Goal: Task Accomplishment & Management: Manage account settings

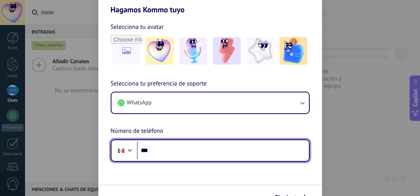
click at [185, 157] on input "***" at bounding box center [223, 151] width 172 height 18
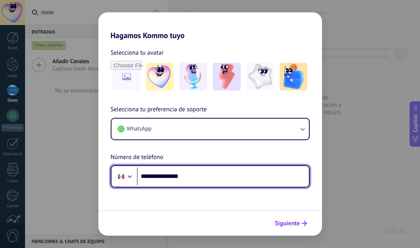
type input "**********"
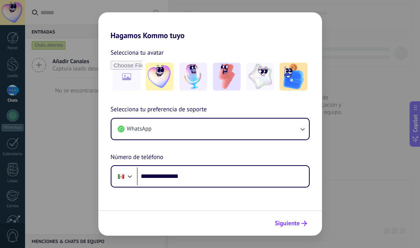
click at [288, 196] on span "Siguiente" at bounding box center [287, 223] width 25 height 5
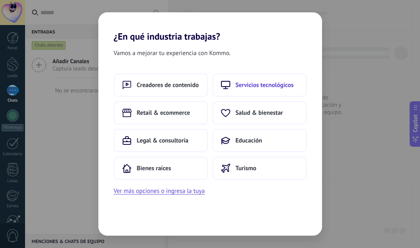
click at [251, 86] on span "Servicios tecnológicos" at bounding box center [264, 85] width 58 height 8
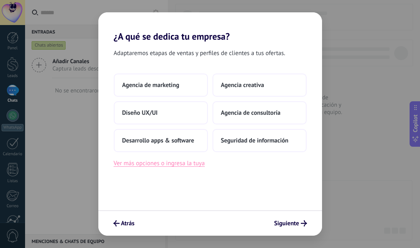
click at [184, 167] on button "Ver más opciones o ingresa la tuya" at bounding box center [159, 163] width 91 height 10
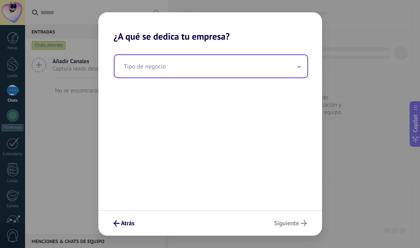
click at [184, 69] on input "text" at bounding box center [210, 66] width 193 height 22
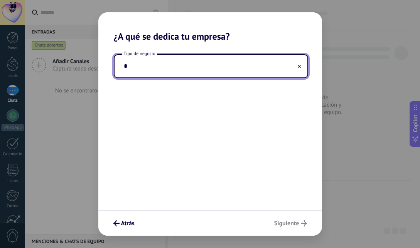
type input "**"
click at [287, 196] on span "Siguiente" at bounding box center [286, 223] width 25 height 5
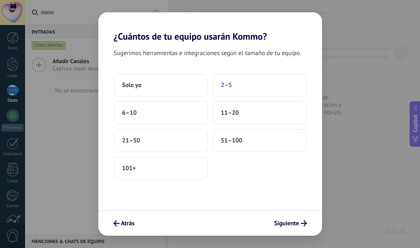
click at [245, 87] on button "2–5" at bounding box center [259, 85] width 94 height 23
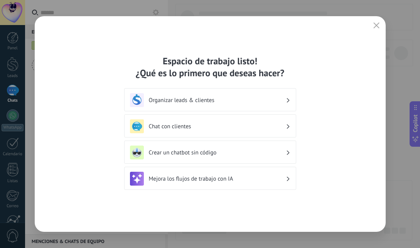
click at [222, 99] on h3 "Organizar leads & clientes" at bounding box center [217, 100] width 137 height 7
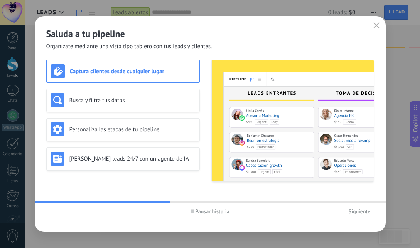
click at [353, 196] on span "Siguiente" at bounding box center [359, 211] width 22 height 5
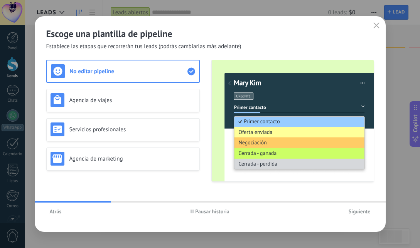
click at [353, 196] on span "Siguiente" at bounding box center [359, 211] width 22 height 5
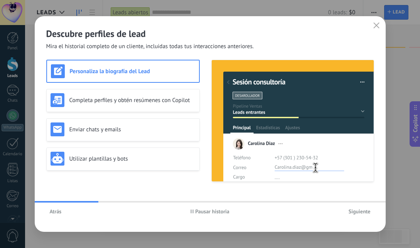
click at [353, 196] on span "Siguiente" at bounding box center [359, 211] width 22 height 5
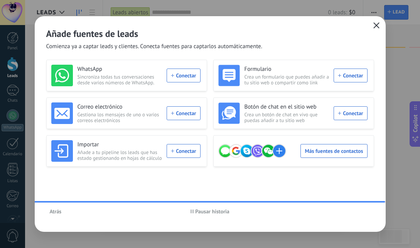
scroll to position [72, 0]
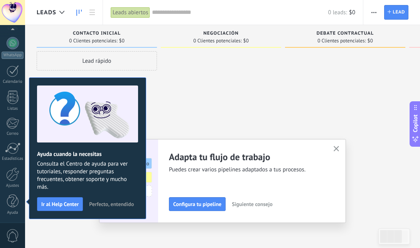
click at [374, 27] on div "Debate contractual 0 Clientes potenciales: $0" at bounding box center [345, 36] width 120 height 23
click at [337, 148] on icon "button" at bounding box center [336, 149] width 6 height 6
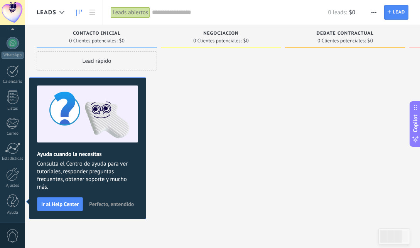
click at [112, 196] on span "Perfecto, entendido" at bounding box center [111, 203] width 45 height 5
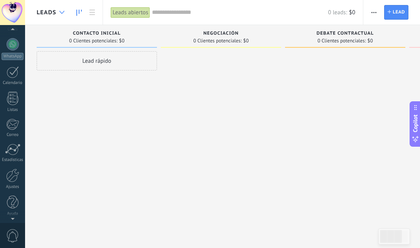
scroll to position [0, 0]
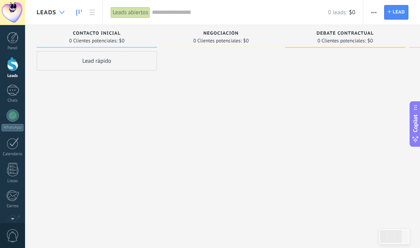
click at [57, 10] on div at bounding box center [61, 12] width 13 height 15
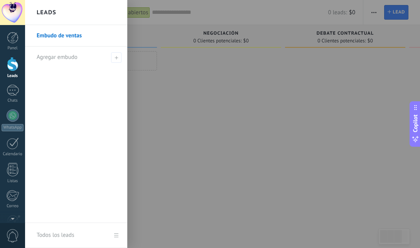
click at [57, 10] on div "Leads" at bounding box center [76, 12] width 102 height 25
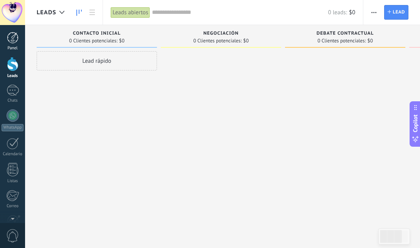
click at [13, 37] on div at bounding box center [13, 38] width 12 height 12
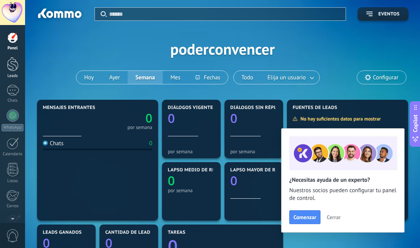
click at [13, 62] on div at bounding box center [13, 64] width 12 height 14
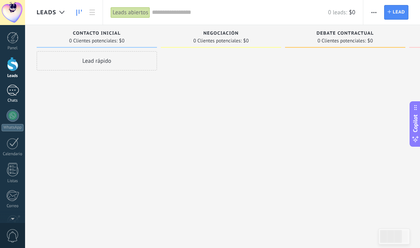
click at [15, 89] on div at bounding box center [13, 90] width 12 height 11
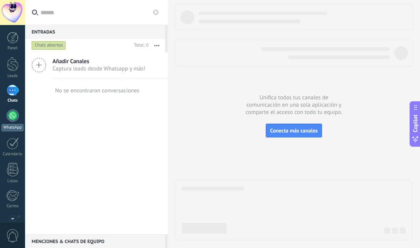
click at [13, 116] on div at bounding box center [13, 115] width 12 height 12
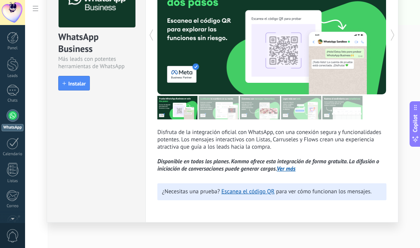
scroll to position [55, 0]
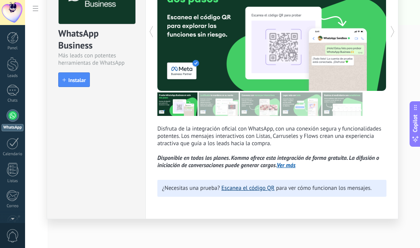
click at [247, 189] on link "Escanea el código QR" at bounding box center [247, 188] width 53 height 7
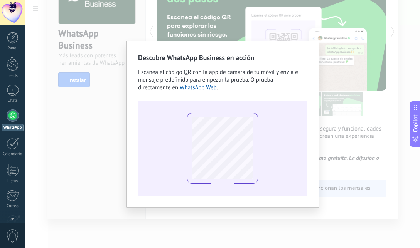
click at [339, 67] on div "Descubre WhatsApp Business en acción Escanea el código QR con la app de cámara …" at bounding box center [222, 124] width 395 height 248
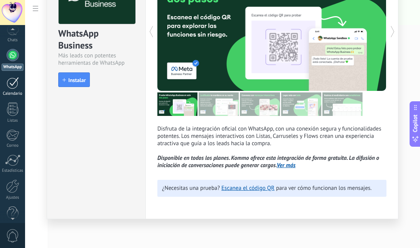
scroll to position [72, 0]
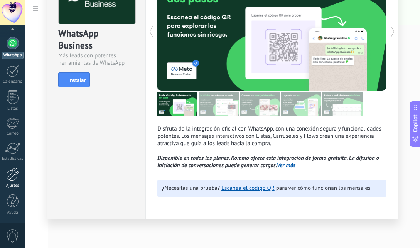
click at [10, 173] on div at bounding box center [12, 174] width 13 height 13
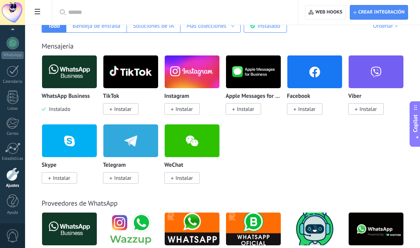
scroll to position [143, 0]
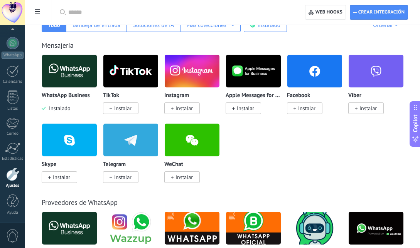
click at [72, 70] on img at bounding box center [69, 70] width 55 height 37
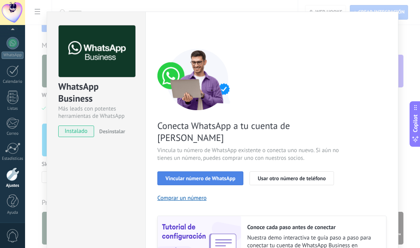
click at [198, 176] on span "Vincular número de WhatsApp" at bounding box center [200, 178] width 70 height 5
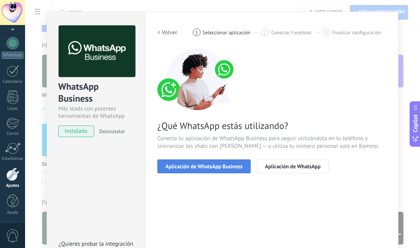
click at [224, 165] on span "Aplicación de WhatsApp Business" at bounding box center [203, 166] width 77 height 5
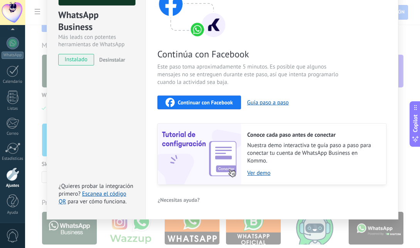
scroll to position [0, 0]
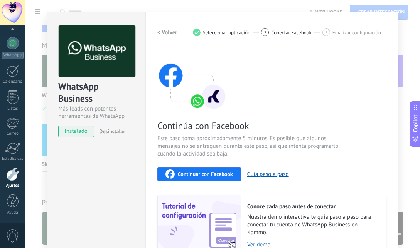
click at [167, 33] on h2 "< Volver" at bounding box center [167, 32] width 20 height 7
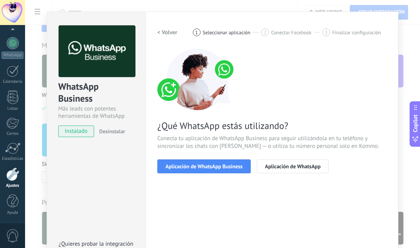
click at [166, 30] on h2 "< Volver" at bounding box center [167, 32] width 20 height 7
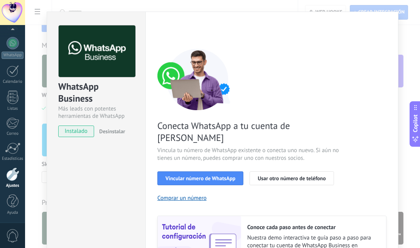
click at [140, 120] on div "WhatsApp Business Más leads con potentes herramientas de WhatsApp instalado Des…" at bounding box center [96, 77] width 98 height 131
click at [133, 88] on div "WhatsApp Business Más leads con potentes herramientas de WhatsApp instalado Des…" at bounding box center [96, 77] width 98 height 131
click at [149, 159] on div "Configuraciones Autorizaciones Esta pestaña registra a los usuarios que han con…" at bounding box center [271, 162] width 253 height 301
click at [154, 23] on div "Configuraciones Autorizaciones Esta pestaña registra a los usuarios que han con…" at bounding box center [271, 162] width 253 height 301
click at [276, 47] on div "< Volver 1 Seleccionar aplicación 2 Conectar Facebook 3 Finalizar configuración…" at bounding box center [271, 151] width 229 height 252
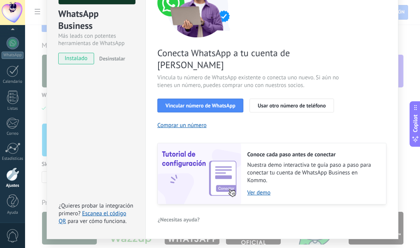
scroll to position [81, 0]
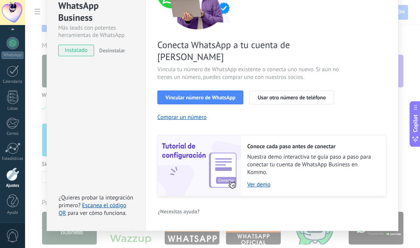
click at [201, 196] on div "Configuraciones Autorizaciones Esta pestaña registra a los usuarios que han con…" at bounding box center [271, 81] width 253 height 301
click at [203, 196] on div "WhatsApp Business Más leads con potentes herramientas de WhatsApp instalado Des…" at bounding box center [222, 124] width 395 height 248
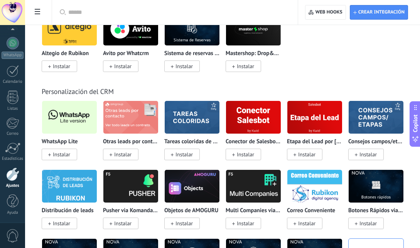
scroll to position [1836, 0]
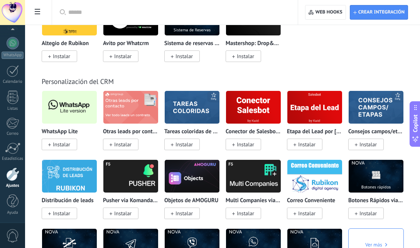
click at [69, 118] on img at bounding box center [69, 107] width 55 height 37
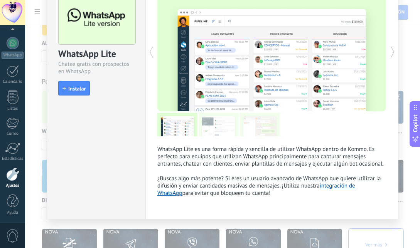
scroll to position [0, 0]
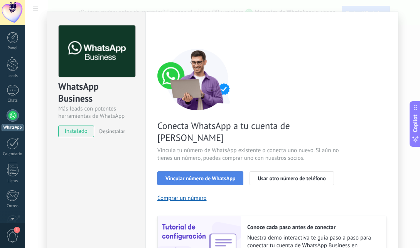
click at [196, 176] on span "Vincular número de WhatsApp" at bounding box center [200, 178] width 70 height 5
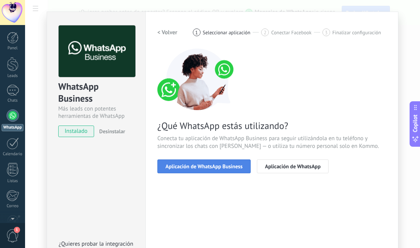
click at [207, 166] on span "Aplicación de WhatsApp Business" at bounding box center [203, 166] width 77 height 5
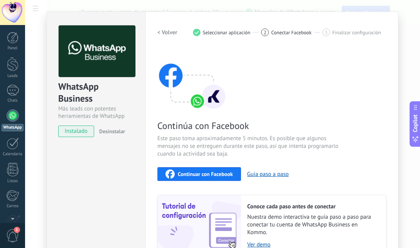
click at [168, 32] on h2 "< Volver" at bounding box center [167, 32] width 20 height 7
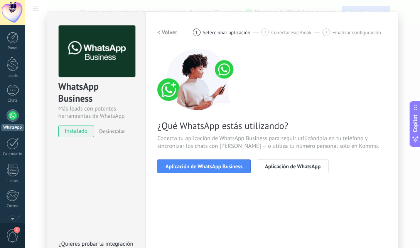
click at [168, 32] on h2 "< Volver" at bounding box center [167, 32] width 20 height 7
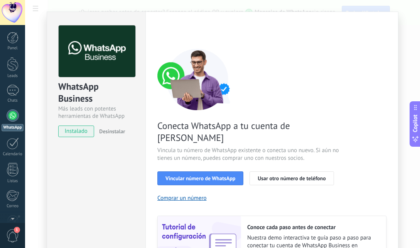
click at [69, 134] on span "instalado" at bounding box center [76, 132] width 35 height 12
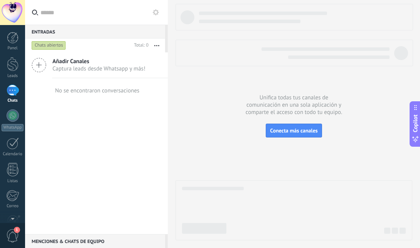
click at [35, 12] on icon at bounding box center [35, 13] width 6 height 6
click at [40, 12] on input "text" at bounding box center [100, 12] width 121 height 25
click at [221, 59] on div at bounding box center [293, 53] width 237 height 27
click at [293, 131] on span "Conecta más canales" at bounding box center [293, 130] width 47 height 7
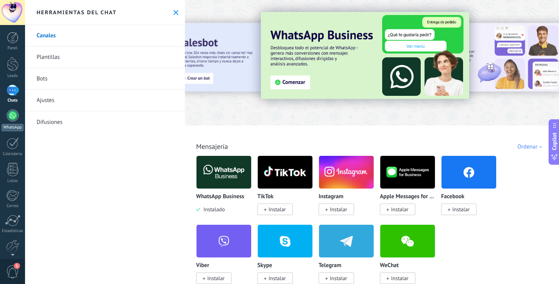
click at [17, 116] on div at bounding box center [13, 115] width 12 height 12
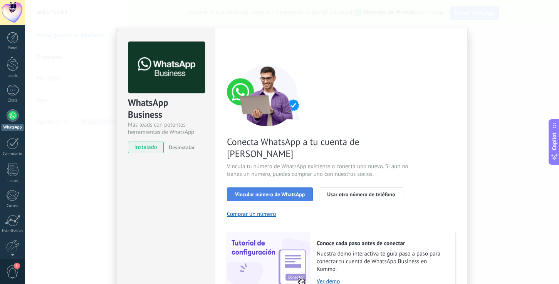
click at [282, 192] on span "Vincular número de WhatsApp" at bounding box center [270, 194] width 70 height 5
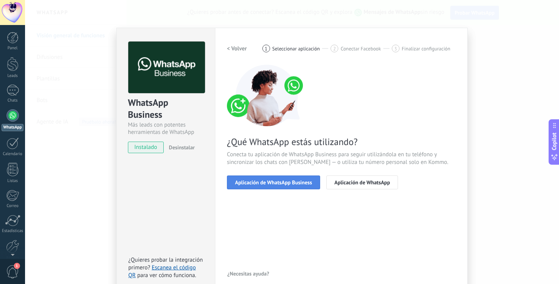
click at [288, 184] on span "Aplicación de WhatsApp Business" at bounding box center [273, 182] width 77 height 5
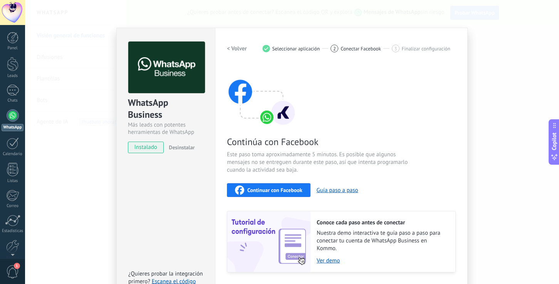
click at [351, 49] on span "Conectar Facebook" at bounding box center [361, 49] width 40 height 6
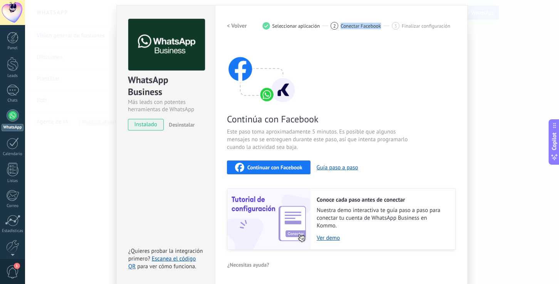
click at [223, 5] on div "Configuraciones Autorizaciones Esta pestaña registra a los usuarios que han con…" at bounding box center [341, 145] width 253 height 280
click at [234, 26] on h2 "< Volver" at bounding box center [237, 25] width 20 height 7
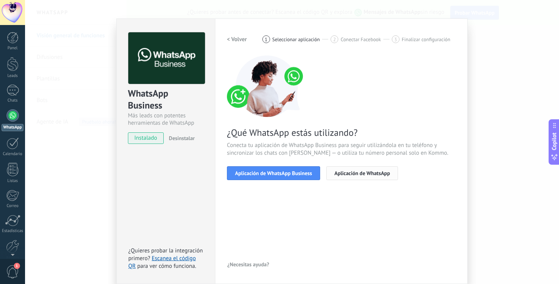
click at [367, 173] on span "Aplicación de WhatsApp" at bounding box center [361, 173] width 55 height 5
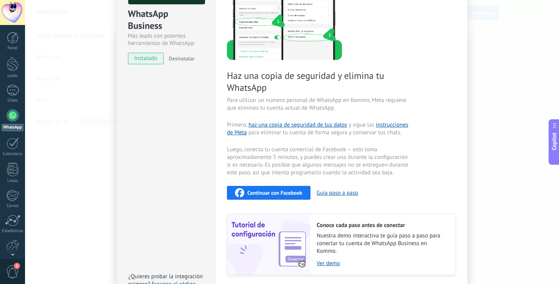
scroll to position [0, 0]
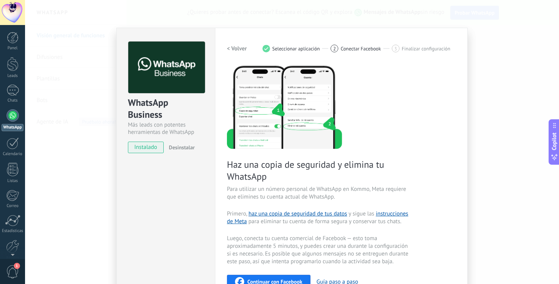
click at [237, 49] on h2 "< Volver" at bounding box center [237, 48] width 20 height 7
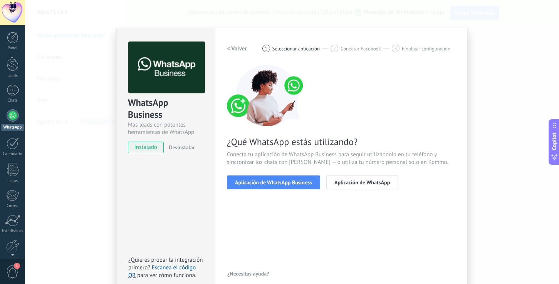
click at [231, 48] on h2 "< Volver" at bounding box center [237, 48] width 20 height 7
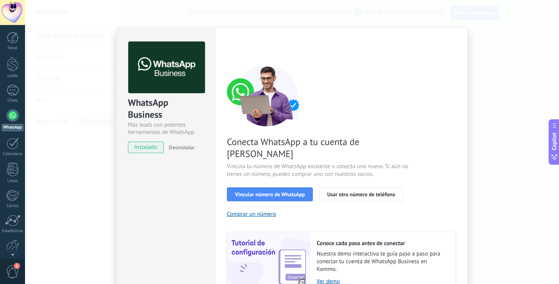
click at [100, 60] on div "WhatsApp Business Más leads con potentes herramientas de WhatsApp instalado Des…" at bounding box center [292, 142] width 534 height 284
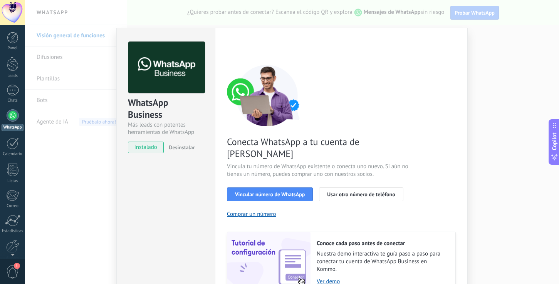
click at [100, 60] on div at bounding box center [292, 142] width 534 height 284
click at [152, 25] on div "WhatsApp Business Más leads con potentes herramientas de WhatsApp instalado Des…" at bounding box center [292, 142] width 534 height 284
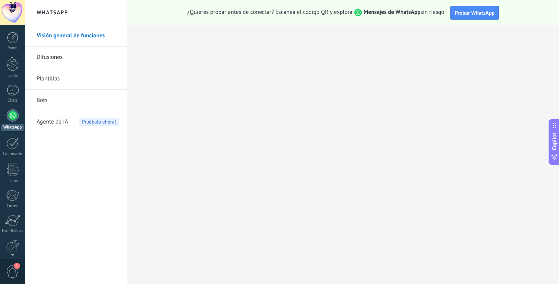
click at [61, 102] on link "Bots" at bounding box center [78, 101] width 82 height 22
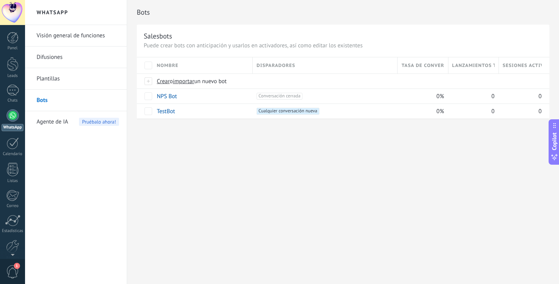
click at [69, 34] on link "Visión general de funciones" at bounding box center [78, 36] width 82 height 22
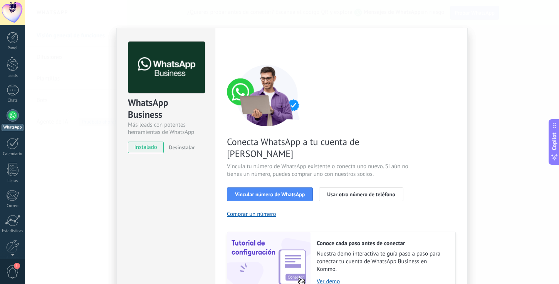
click at [71, 32] on div "WhatsApp Business Más leads con potentes herramientas de WhatsApp instalado Des…" at bounding box center [292, 142] width 534 height 284
click at [64, 76] on div "WhatsApp Business Más leads con potentes herramientas de WhatsApp instalado Des…" at bounding box center [292, 142] width 534 height 284
click at [83, 40] on div "WhatsApp Business Más leads con potentes herramientas de WhatsApp instalado Des…" at bounding box center [292, 142] width 534 height 284
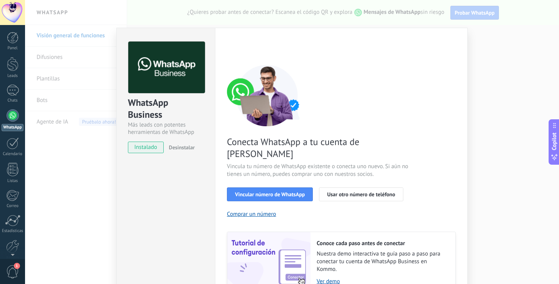
click at [86, 38] on div "WhatsApp Business Más leads con potentes herramientas de WhatsApp instalado Des…" at bounding box center [292, 142] width 534 height 284
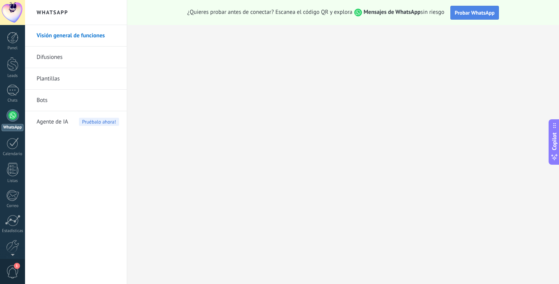
click at [419, 11] on span "Probar WhatsApp" at bounding box center [475, 12] width 40 height 7
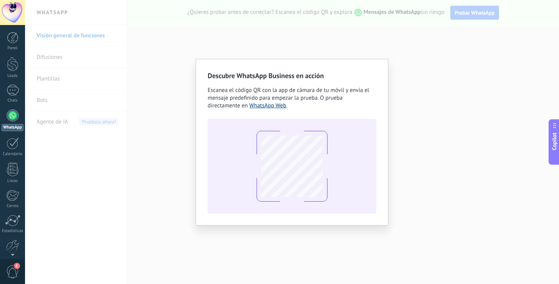
click at [271, 106] on link "WhatsApp Web" at bounding box center [267, 105] width 37 height 7
click at [184, 31] on div "Descubre WhatsApp Business en acción Escanea el código QR con la app de cámara …" at bounding box center [292, 142] width 534 height 284
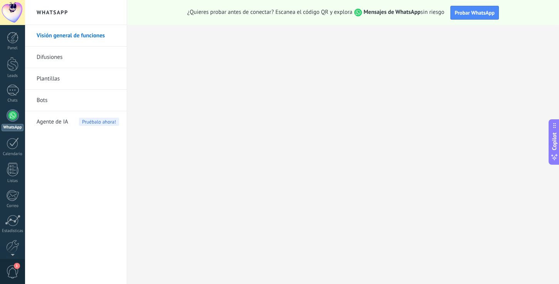
click at [35, 8] on h2 "WhatsApp" at bounding box center [76, 12] width 82 height 25
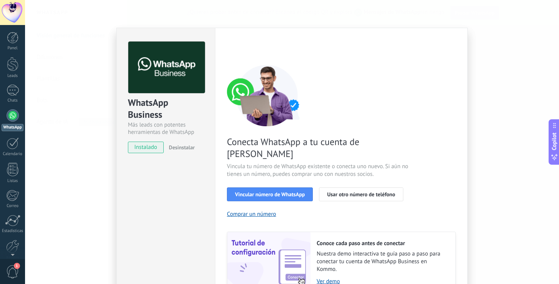
scroll to position [32, 0]
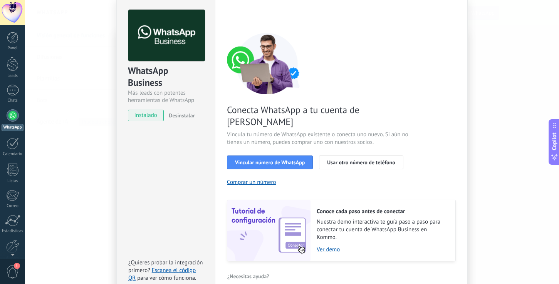
click at [40, 76] on div "WhatsApp Business Más leads con potentes herramientas de WhatsApp instalado Des…" at bounding box center [292, 142] width 534 height 284
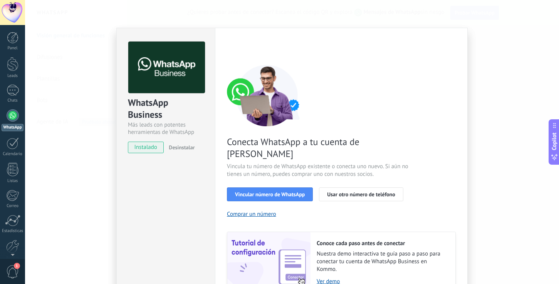
click at [62, 77] on div "WhatsApp Business Más leads con potentes herramientas de WhatsApp instalado Des…" at bounding box center [292, 142] width 534 height 284
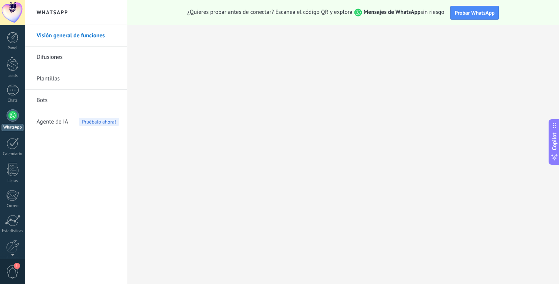
click at [64, 99] on link "Bots" at bounding box center [78, 101] width 82 height 22
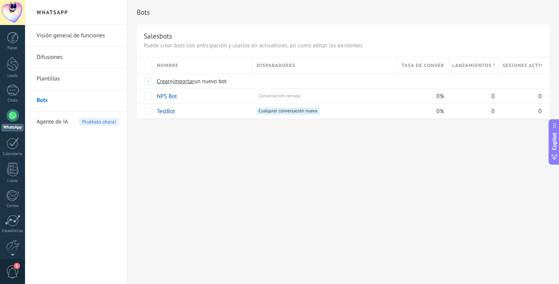
click at [67, 59] on link "Difusiones" at bounding box center [78, 58] width 82 height 22
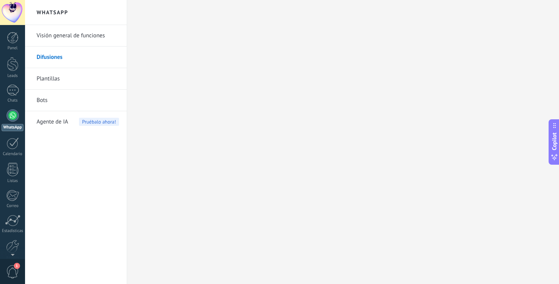
click at [75, 36] on link "Visión general de funciones" at bounding box center [78, 36] width 82 height 22
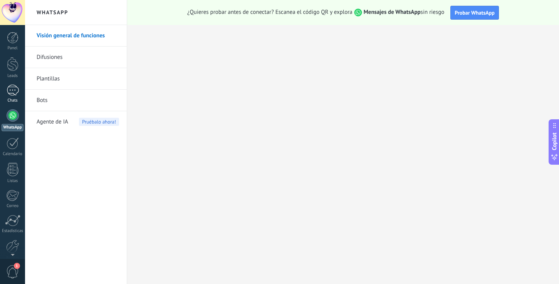
click at [11, 92] on div at bounding box center [13, 90] width 12 height 11
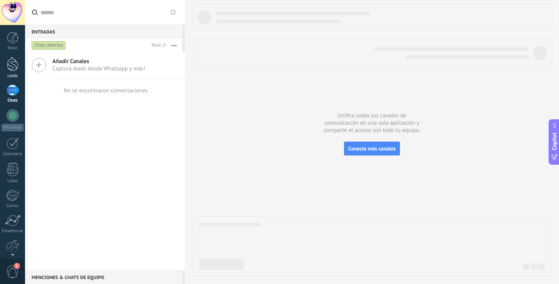
click at [12, 64] on div at bounding box center [13, 64] width 12 height 14
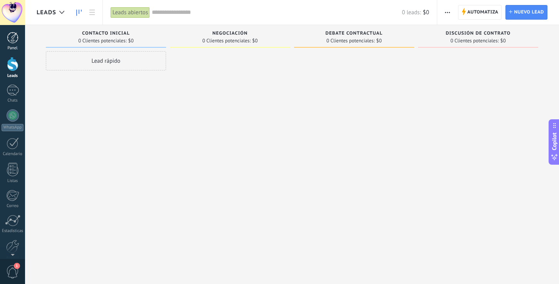
click at [12, 35] on div at bounding box center [13, 38] width 12 height 12
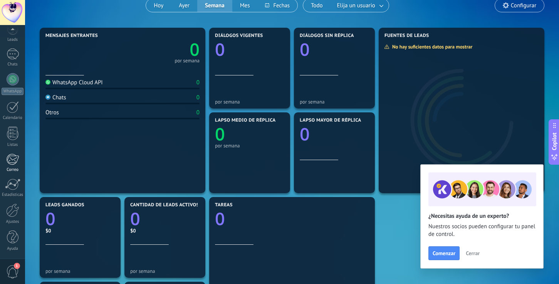
scroll to position [89, 0]
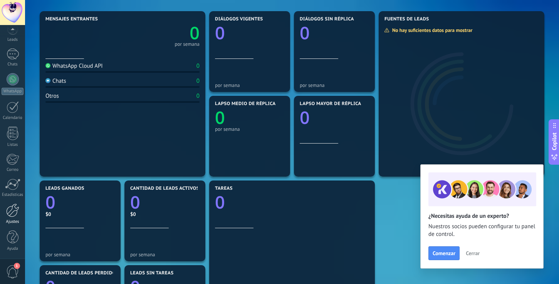
click at [15, 196] on div at bounding box center [12, 210] width 13 height 13
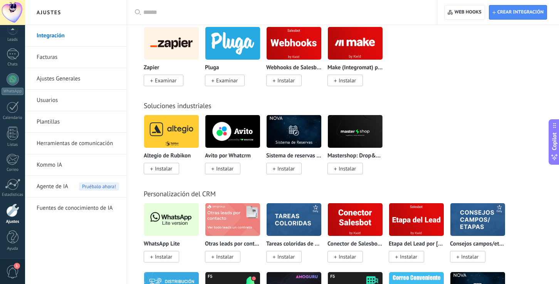
scroll to position [1739, 0]
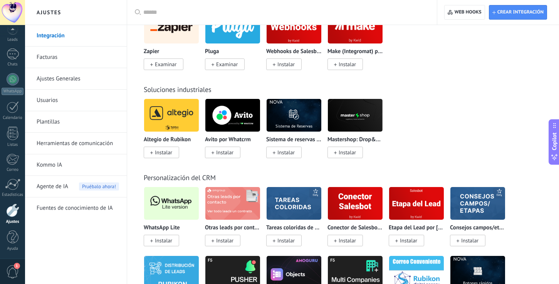
click at [170, 196] on span "Instalar" at bounding box center [163, 240] width 17 height 7
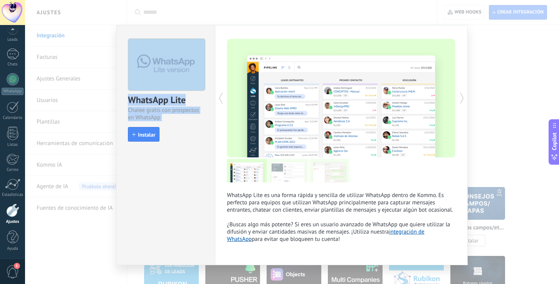
drag, startPoint x: 252, startPoint y: 32, endPoint x: 211, endPoint y: 34, distance: 40.9
click at [211, 34] on div "WhatsApp Lite Chatee gratis con prospectos en WhatsApp install Instalar WhatsAp…" at bounding box center [291, 145] width 351 height 240
click at [144, 134] on span "Instalar" at bounding box center [146, 134] width 17 height 5
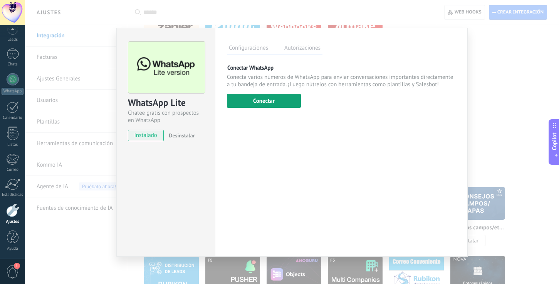
click at [272, 103] on button "Conectar" at bounding box center [264, 101] width 74 height 14
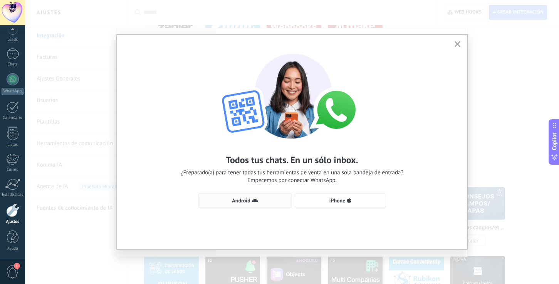
click at [265, 196] on span "Android" at bounding box center [245, 201] width 86 height 6
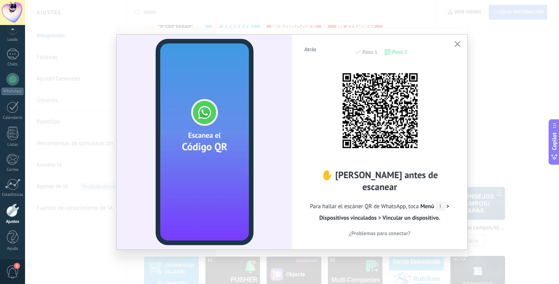
click at [163, 7] on div "Atrás Paso 1 Paso 2 ✋ Lee antes de escanear Para hallar el escáner QR de WhatsA…" at bounding box center [292, 142] width 534 height 284
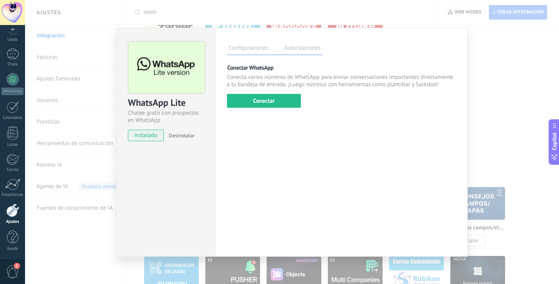
click at [278, 136] on div "Configuraciones Autorizaciones Esta pestaña registra a los usuarios que han con…" at bounding box center [341, 142] width 253 height 229
click at [280, 106] on button "Conectar" at bounding box center [264, 101] width 74 height 14
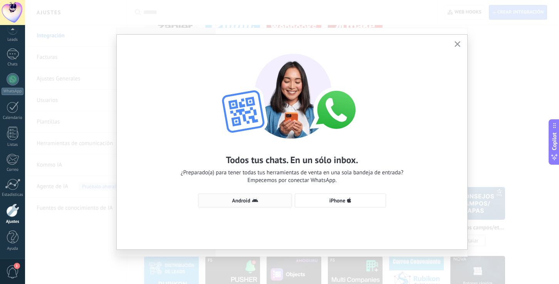
click at [274, 196] on span "Android" at bounding box center [245, 201] width 86 height 6
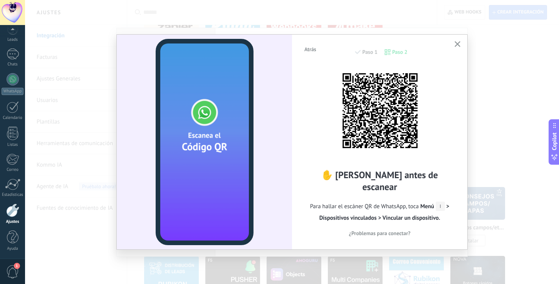
click at [419, 196] on use at bounding box center [440, 206] width 1 height 3
click at [381, 196] on span "¿Problemas para conectar?" at bounding box center [380, 233] width 62 height 5
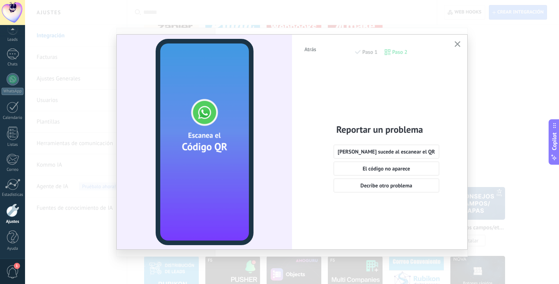
click at [322, 73] on div "Reportar un problema Nada sucede al escanear el QR El código no aparece Decribe…" at bounding box center [380, 152] width 152 height 172
click at [280, 77] on div at bounding box center [204, 142] width 175 height 215
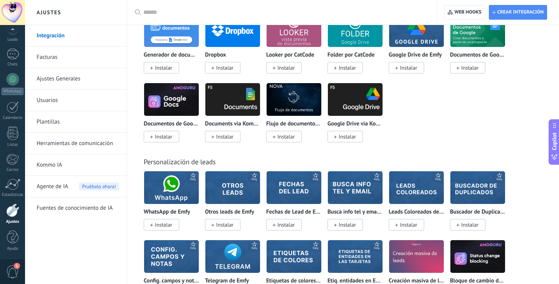
scroll to position [2453, 0]
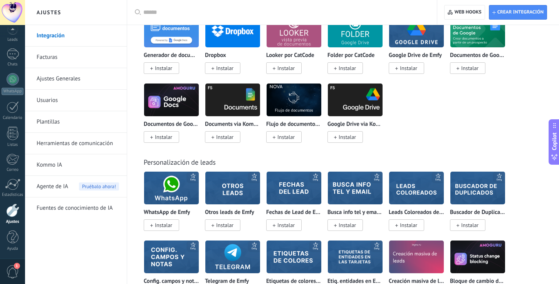
click at [419, 104] on div "Generador de documentos Instalar Dropbox Instalar Looker por CatCode Instalar F…" at bounding box center [347, 83] width 407 height 138
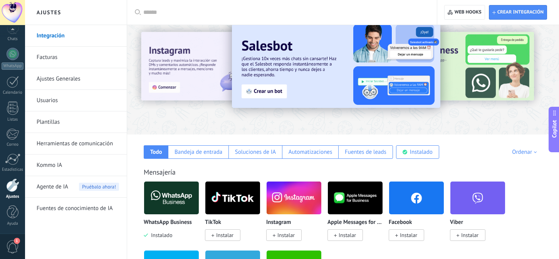
scroll to position [15, 0]
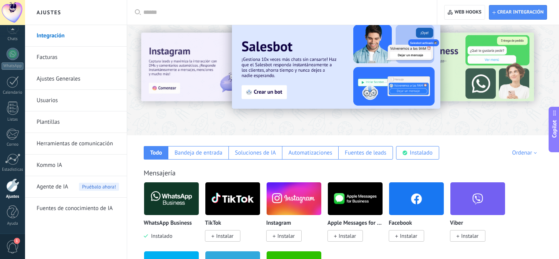
click at [171, 196] on img at bounding box center [171, 198] width 55 height 37
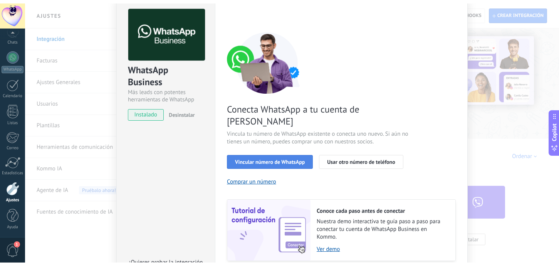
scroll to position [27, 0]
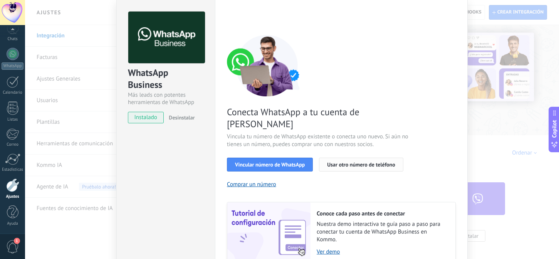
click at [328, 162] on span "Usar otro número de teléfono" at bounding box center [361, 164] width 68 height 5
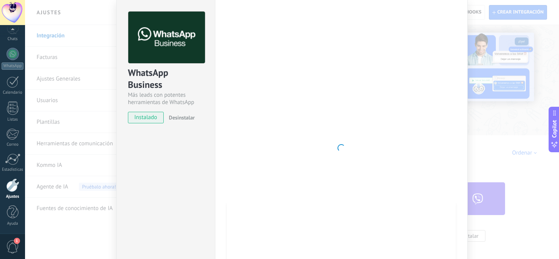
click at [137, 141] on div "WhatsApp Business Más leads con potentes herramientas de WhatsApp instalado Des…" at bounding box center [165, 148] width 99 height 301
click at [15, 188] on div at bounding box center [12, 184] width 13 height 13
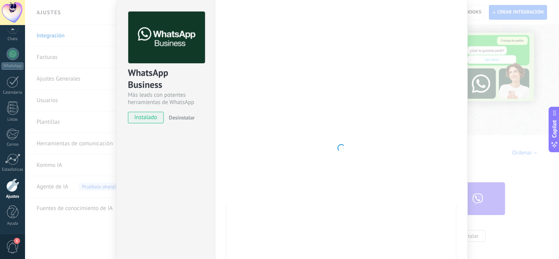
click at [363, 44] on div at bounding box center [341, 148] width 229 height 273
click at [410, 57] on div at bounding box center [341, 148] width 229 height 273
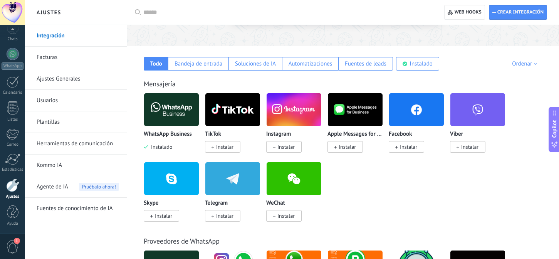
scroll to position [1845, 0]
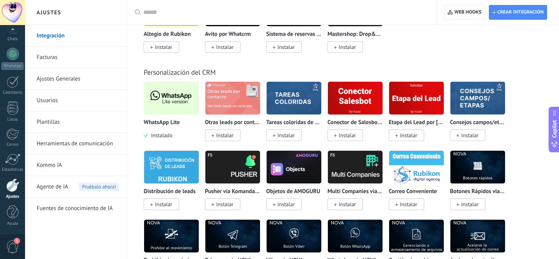
click at [161, 117] on img at bounding box center [171, 97] width 55 height 37
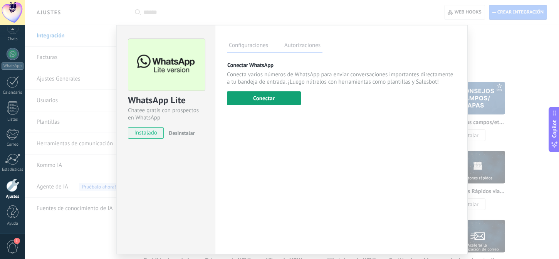
click at [265, 102] on button "Conectar" at bounding box center [264, 98] width 74 height 14
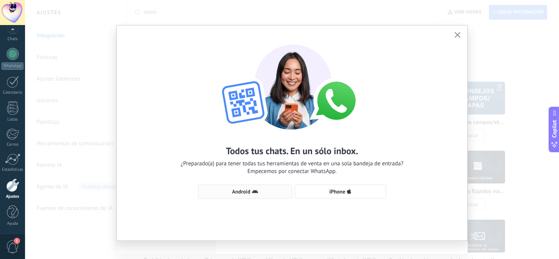
click at [252, 191] on icon "button" at bounding box center [255, 191] width 6 height 6
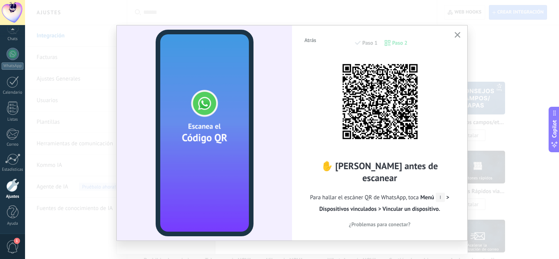
click at [376, 96] on img at bounding box center [379, 101] width 85 height 85
click at [356, 45] on div "Atrás Paso 1 Paso 2" at bounding box center [380, 47] width 152 height 20
click at [339, 56] on div "Atrás Paso 1 Paso 2" at bounding box center [380, 47] width 152 height 20
click at [314, 73] on div "✋ Lee antes de escanear Para hallar el escáner QR de WhatsApp, toca Menú > Disp…" at bounding box center [380, 143] width 152 height 172
click at [419, 34] on icon "button" at bounding box center [458, 35] width 6 height 6
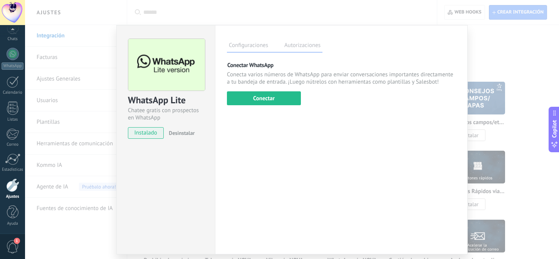
click at [285, 20] on div "WhatsApp Lite Chatee gratis con prospectos en WhatsApp instalado Desinstalar Co…" at bounding box center [292, 129] width 534 height 259
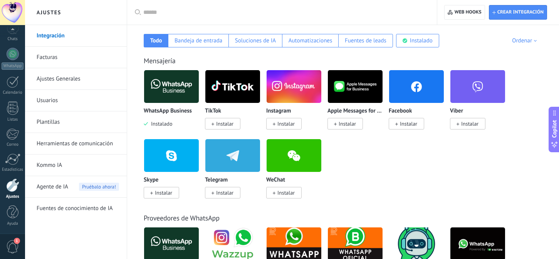
scroll to position [0, 0]
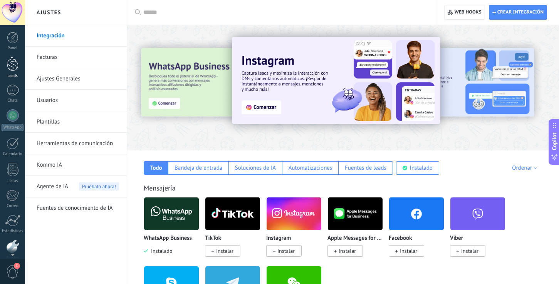
scroll to position [36, 0]
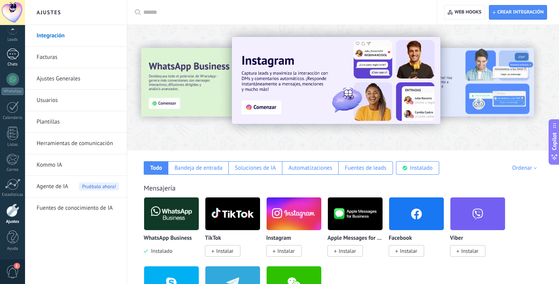
click at [12, 53] on div at bounding box center [13, 54] width 12 height 11
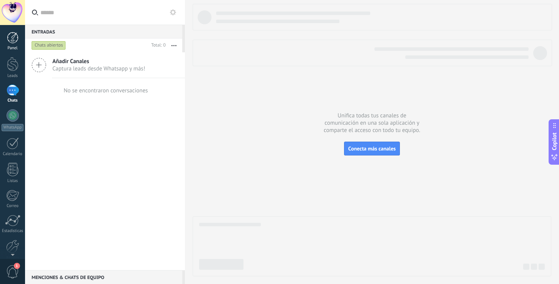
click at [12, 42] on div at bounding box center [13, 38] width 12 height 12
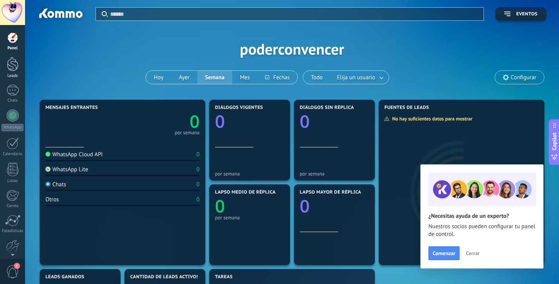
click at [13, 60] on div at bounding box center [13, 64] width 12 height 14
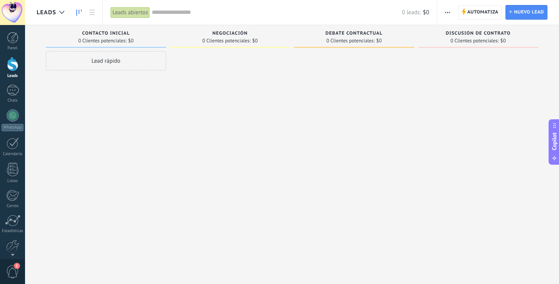
click at [158, 97] on div "Lead rápido" at bounding box center [106, 143] width 120 height 184
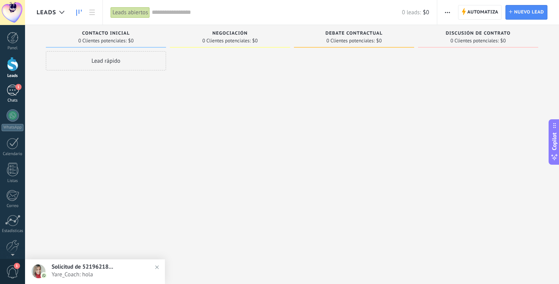
click at [14, 92] on div "1" at bounding box center [13, 90] width 12 height 11
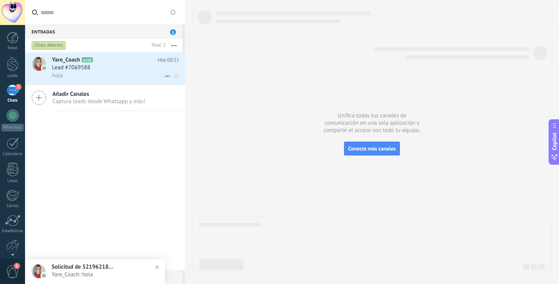
click at [107, 68] on div "Lead #7069588" at bounding box center [115, 68] width 127 height 8
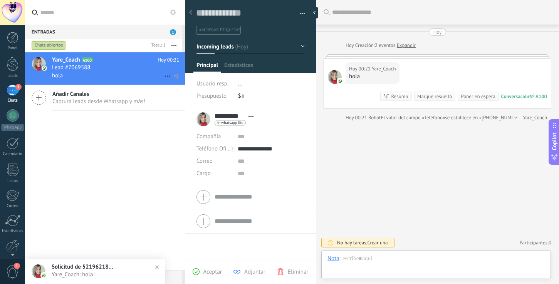
scroll to position [12, 0]
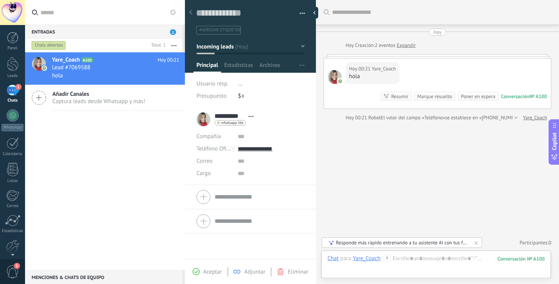
click at [16, 87] on span "1" at bounding box center [18, 87] width 6 height 6
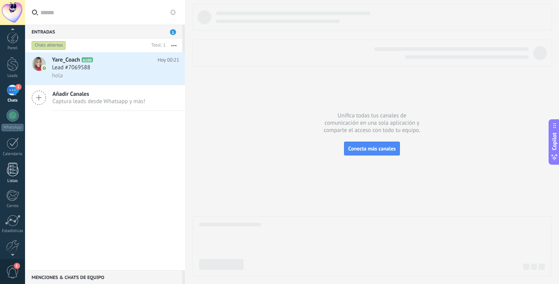
scroll to position [36, 0]
click at [14, 208] on div at bounding box center [12, 210] width 13 height 13
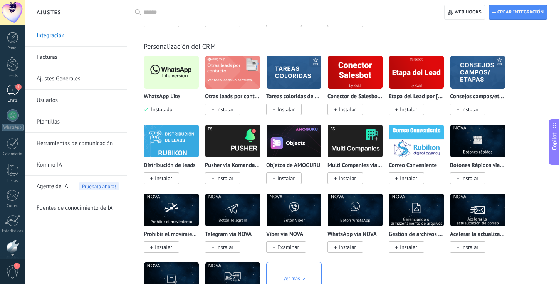
click at [15, 91] on div "1" at bounding box center [13, 90] width 12 height 11
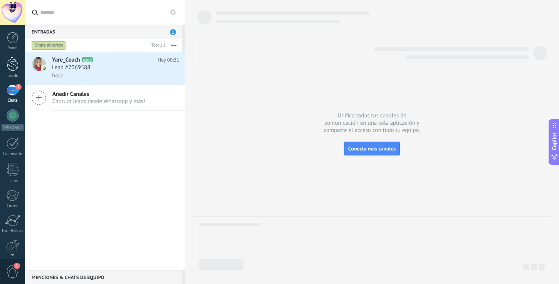
click at [12, 61] on div at bounding box center [13, 64] width 12 height 14
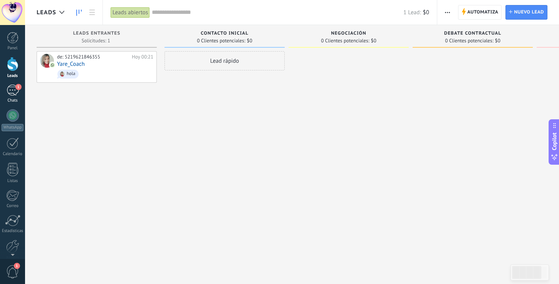
click at [13, 90] on div "1" at bounding box center [13, 90] width 12 height 11
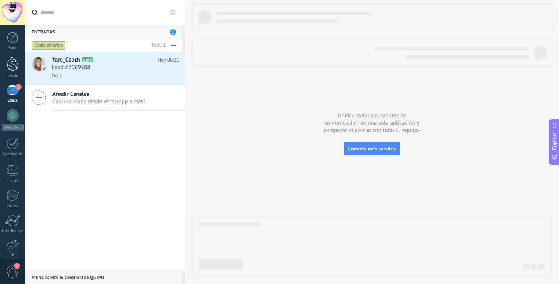
click at [12, 65] on div at bounding box center [13, 64] width 12 height 14
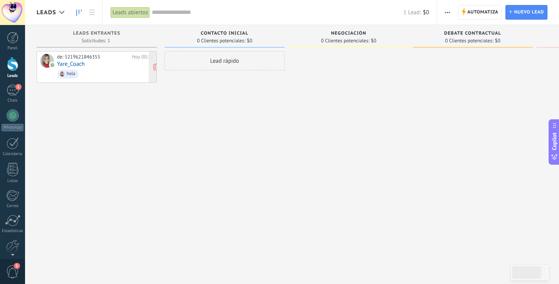
click at [89, 66] on div "de: 5219621846355 Hoy 00:21 Yare_Coach hola" at bounding box center [105, 67] width 96 height 26
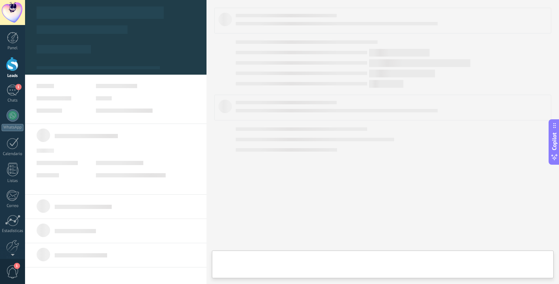
type textarea "**********"
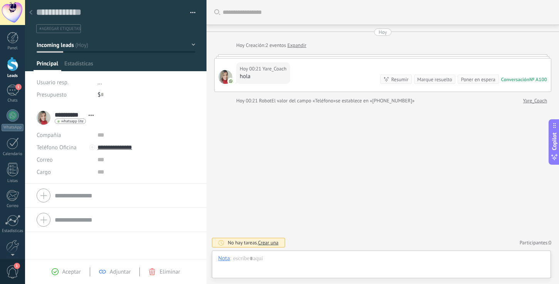
scroll to position [12, 0]
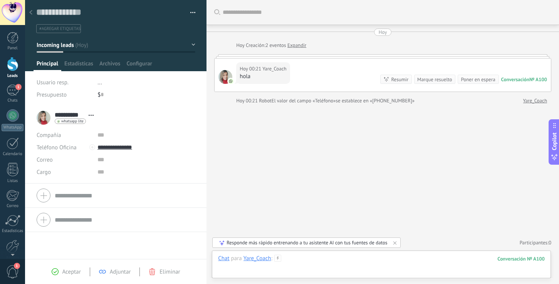
click at [305, 259] on div at bounding box center [381, 266] width 327 height 23
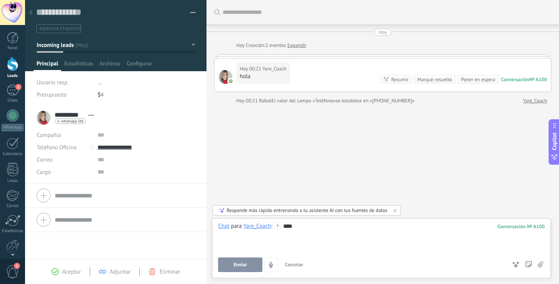
click at [242, 272] on button "Enviar" at bounding box center [240, 265] width 44 height 15
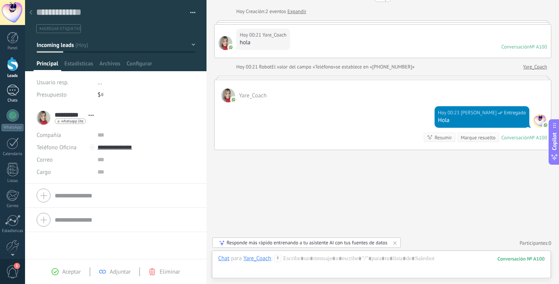
click at [13, 89] on div "1" at bounding box center [13, 90] width 12 height 11
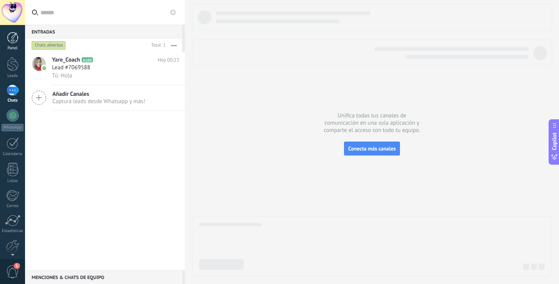
click at [15, 39] on div at bounding box center [13, 38] width 12 height 12
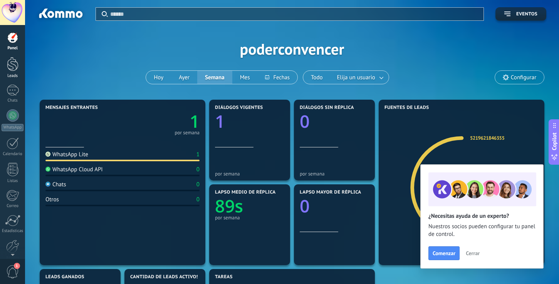
click at [15, 65] on div at bounding box center [13, 64] width 12 height 14
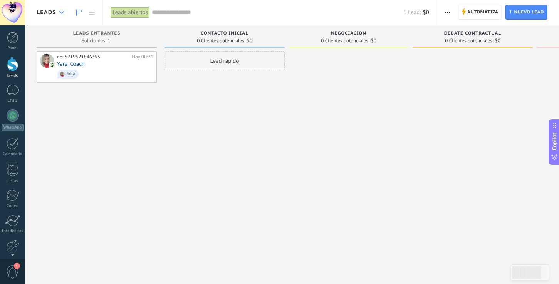
click at [60, 11] on use at bounding box center [61, 12] width 5 height 3
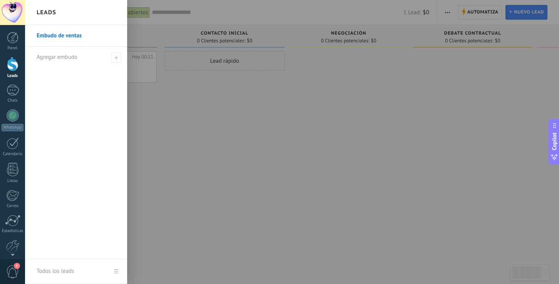
click at [171, 135] on div at bounding box center [304, 142] width 559 height 284
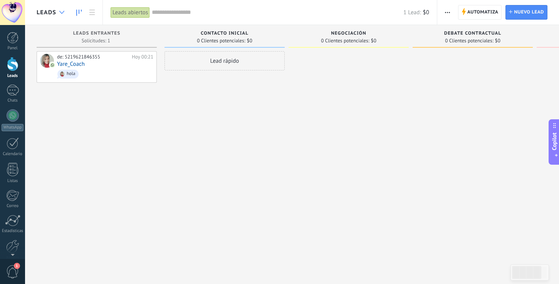
click at [65, 13] on div at bounding box center [61, 12] width 13 height 15
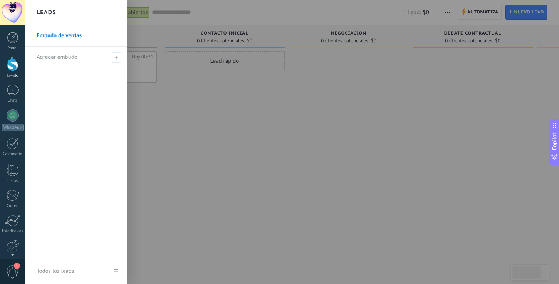
click at [156, 84] on div at bounding box center [304, 142] width 559 height 284
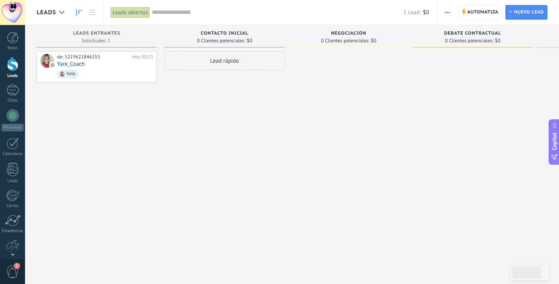
click at [79, 13] on icon at bounding box center [78, 13] width 5 height 6
click at [90, 15] on link at bounding box center [92, 12] width 13 height 15
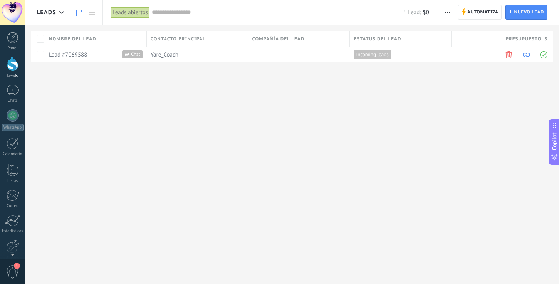
click at [79, 14] on icon at bounding box center [78, 13] width 5 height 6
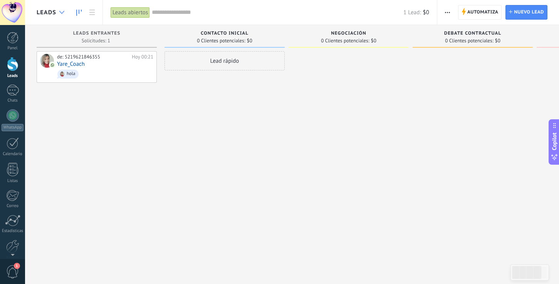
click at [61, 16] on div at bounding box center [61, 12] width 13 height 15
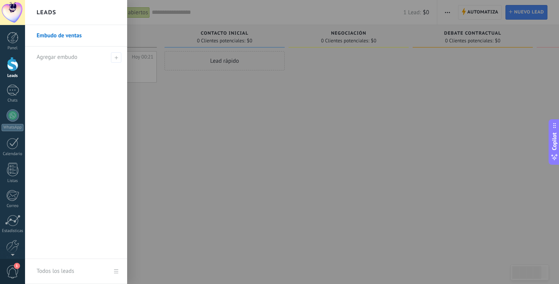
click at [75, 32] on link "Embudo de ventas" at bounding box center [78, 36] width 83 height 22
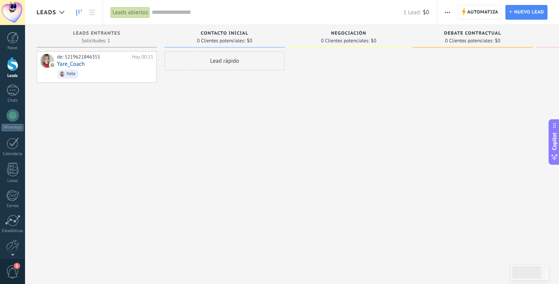
click at [100, 94] on div "de: 5219621846355 Hoy 00:21 Yare_Coach hola" at bounding box center [97, 143] width 120 height 184
click at [95, 40] on span "Solicitudes: 1 0 0 0 1 0 0 0 1" at bounding box center [96, 41] width 29 height 5
click at [485, 14] on span "Automatiza" at bounding box center [482, 12] width 31 height 14
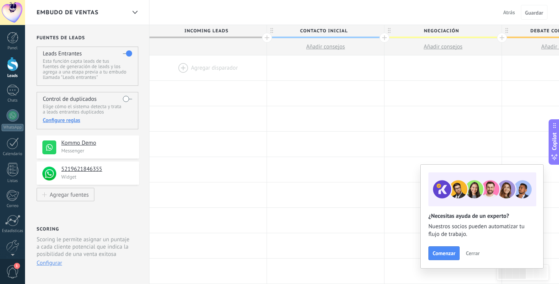
click at [191, 68] on div at bounding box center [207, 67] width 117 height 25
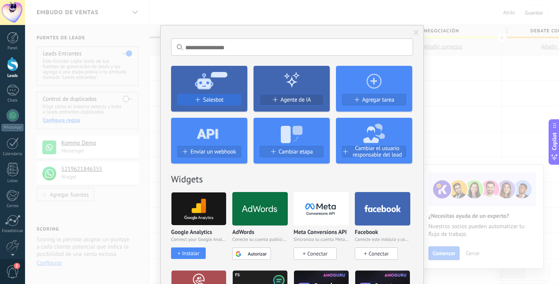
click at [215, 99] on span "Salesbot" at bounding box center [213, 100] width 20 height 7
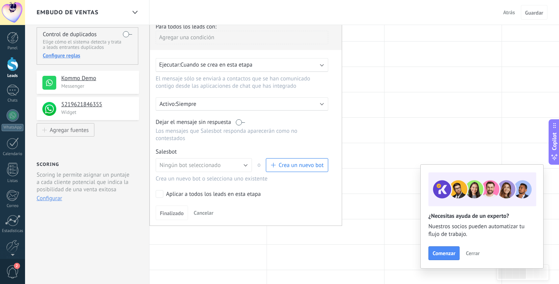
scroll to position [64, 0]
click at [220, 170] on span "Ningún bot seleccionado" at bounding box center [189, 165] width 61 height 7
click at [233, 150] on div "Salesbot Gestionar" at bounding box center [242, 152] width 173 height 7
click at [290, 168] on span "Crea un nuevo bot" at bounding box center [301, 165] width 45 height 7
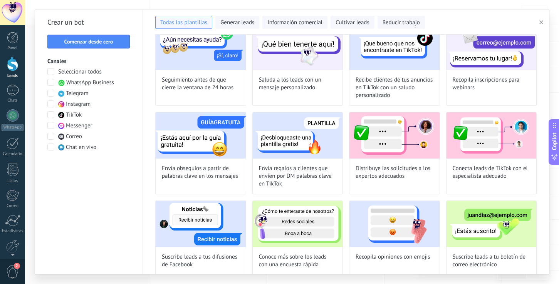
scroll to position [490, 0]
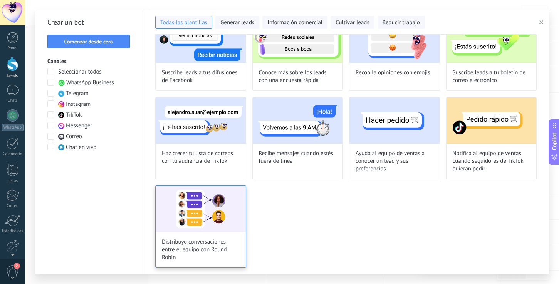
click at [210, 244] on span "Distribuye conversaciones entre el equipo con Round Robin" at bounding box center [201, 249] width 78 height 23
type input "**********"
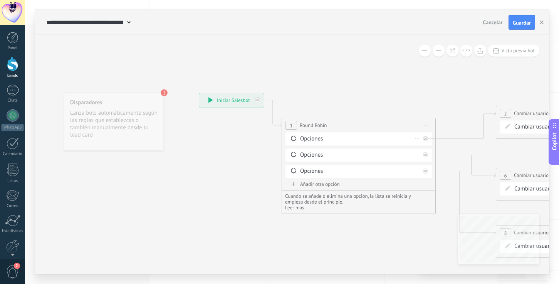
click at [311, 139] on div "Opciones" at bounding box center [360, 139] width 120 height 8
click at [323, 140] on div "Opciones" at bounding box center [360, 139] width 120 height 8
click at [305, 139] on div "Opciones" at bounding box center [360, 139] width 120 height 8
click at [10, 89] on div "1" at bounding box center [13, 90] width 12 height 11
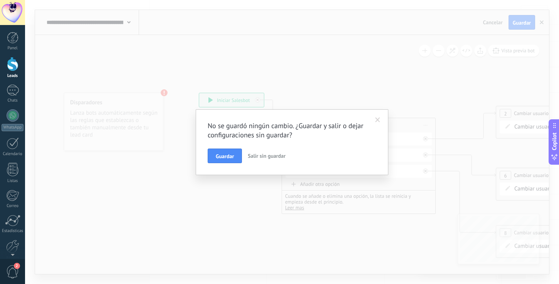
click at [264, 158] on span "Salir sin guardar" at bounding box center [267, 156] width 38 height 7
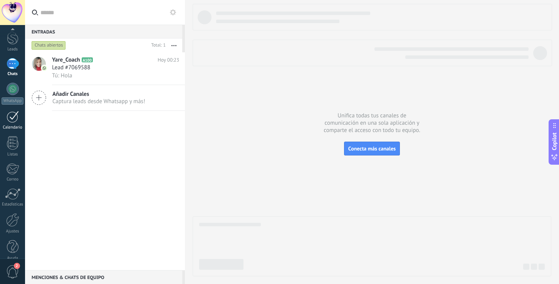
scroll to position [36, 0]
click at [12, 214] on div at bounding box center [12, 210] width 13 height 13
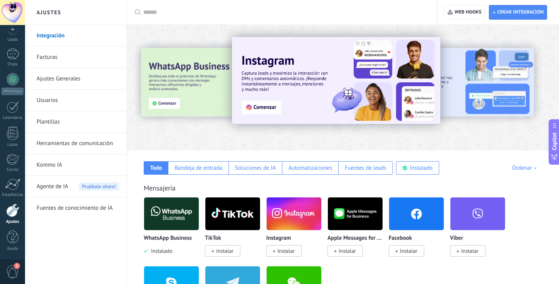
click at [58, 100] on link "Usuarios" at bounding box center [78, 101] width 82 height 22
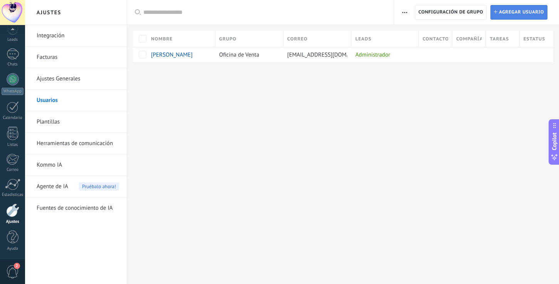
click at [515, 14] on span "Agregar usuario" at bounding box center [521, 12] width 45 height 14
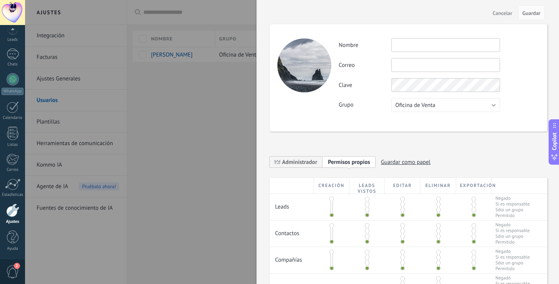
click at [431, 47] on input "text" at bounding box center [445, 45] width 109 height 14
type input "**********"
click at [425, 62] on input "text" at bounding box center [445, 65] width 109 height 14
type input "**********"
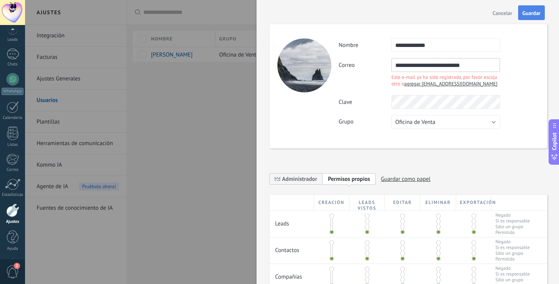
click at [531, 14] on span "Guardar" at bounding box center [531, 12] width 18 height 5
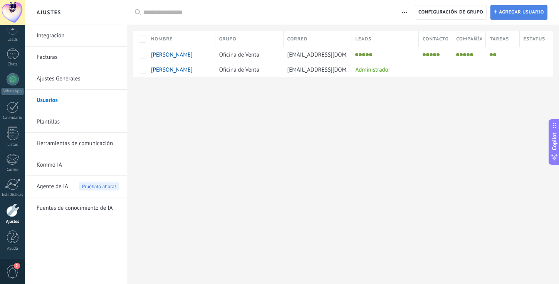
click at [510, 15] on span "Agregar usuario" at bounding box center [521, 12] width 45 height 14
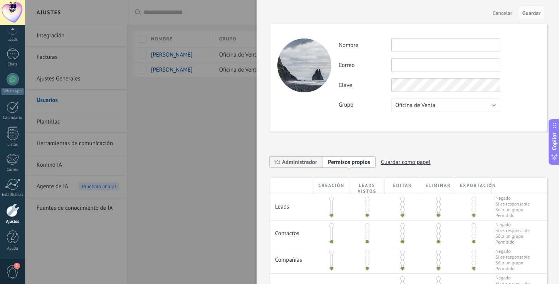
click at [428, 48] on input "text" at bounding box center [445, 45] width 109 height 14
type input "**********"
click at [419, 69] on input "text" at bounding box center [445, 65] width 109 height 14
type input "**********"
click at [534, 12] on span "Guardar" at bounding box center [531, 12] width 18 height 5
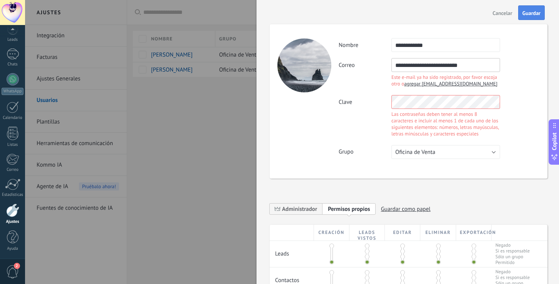
click at [530, 14] on span "Guardar" at bounding box center [531, 12] width 18 height 5
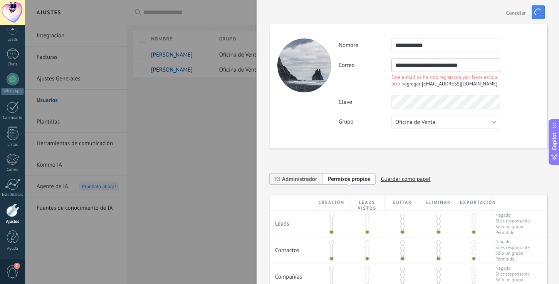
click at [530, 14] on div "Cancelar Guardar" at bounding box center [408, 12] width 302 height 25
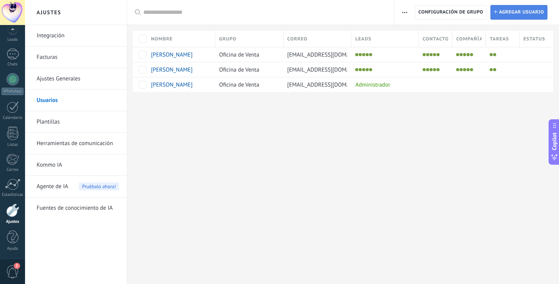
click at [505, 15] on span "Agregar usuario" at bounding box center [521, 12] width 45 height 14
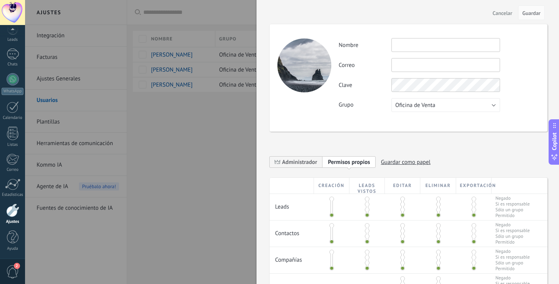
click at [401, 45] on input "text" at bounding box center [445, 45] width 109 height 14
type input "**********"
click at [398, 64] on input "text" at bounding box center [445, 65] width 109 height 14
type input "*"
click at [407, 68] on input "text" at bounding box center [445, 65] width 109 height 14
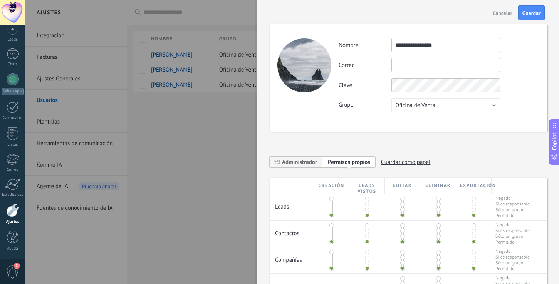
paste input "**********"
type input "**********"
click at [532, 16] on button "Guardar" at bounding box center [531, 12] width 27 height 15
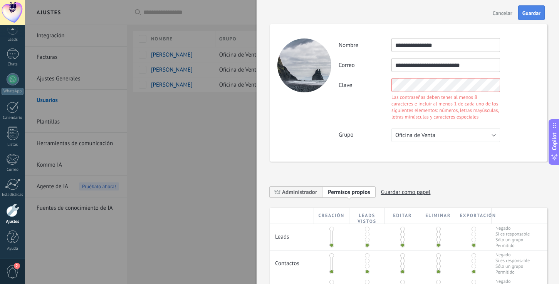
click at [532, 16] on button "Guardar" at bounding box center [531, 12] width 27 height 15
click at [471, 134] on button "Oficina de Venta" at bounding box center [445, 135] width 109 height 14
click at [519, 109] on div "Clave Las contraseñas deben tener al menos 8 caracteres e incluir al menos 1 de…" at bounding box center [439, 100] width 201 height 44
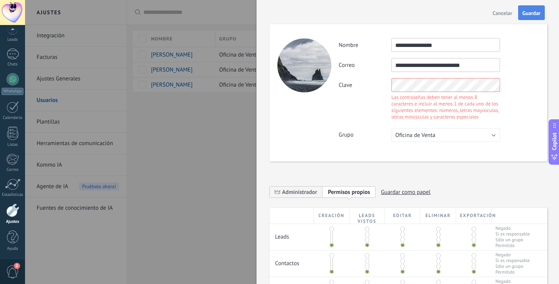
click at [529, 13] on span "Guardar" at bounding box center [531, 12] width 18 height 5
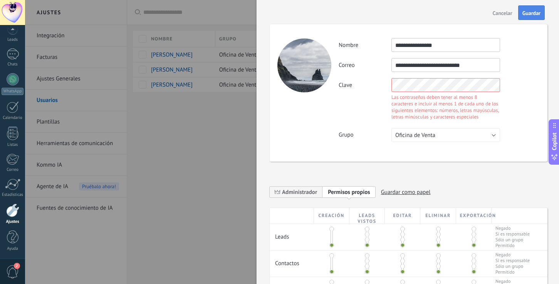
click at [529, 13] on span "Guardar" at bounding box center [531, 12] width 18 height 5
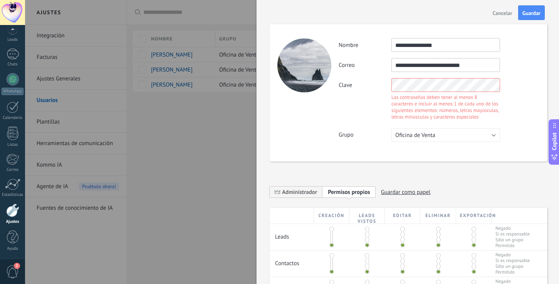
click at [429, 67] on input "**********" at bounding box center [445, 65] width 109 height 14
click at [451, 66] on input "**********" at bounding box center [445, 65] width 109 height 14
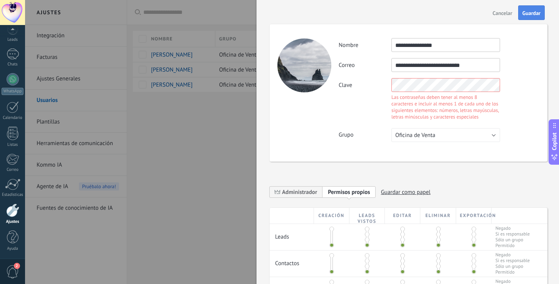
click at [534, 15] on span "Guardar" at bounding box center [531, 12] width 18 height 5
click at [435, 134] on button "Oficina de Venta" at bounding box center [445, 135] width 109 height 14
click at [435, 134] on span "Oficina de Venta" at bounding box center [442, 135] width 111 height 7
click at [452, 137] on button "Oficina de Venta" at bounding box center [445, 135] width 109 height 14
click at [453, 151] on span "Usuarios libres" at bounding box center [442, 148] width 111 height 7
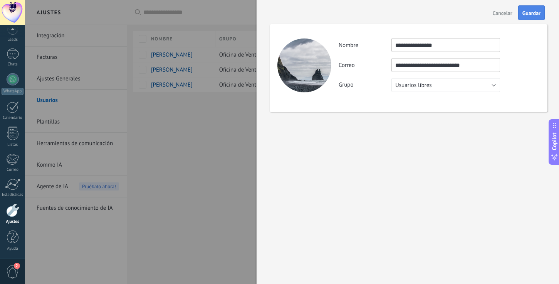
click at [526, 13] on span "Guardar" at bounding box center [531, 12] width 18 height 5
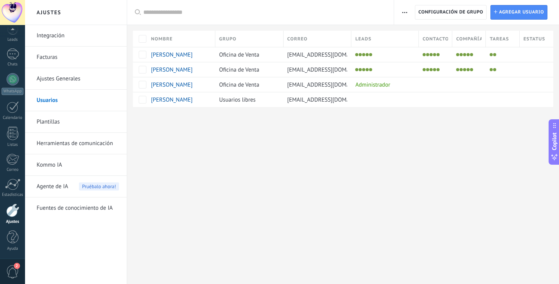
click at [45, 53] on link "Facturas" at bounding box center [78, 58] width 82 height 22
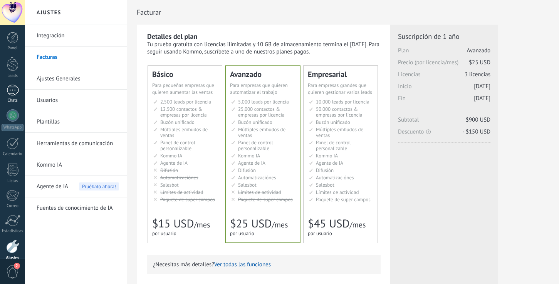
click at [12, 89] on div at bounding box center [13, 90] width 12 height 11
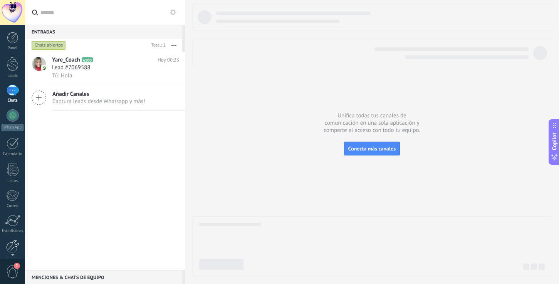
click at [10, 245] on div at bounding box center [12, 246] width 13 height 13
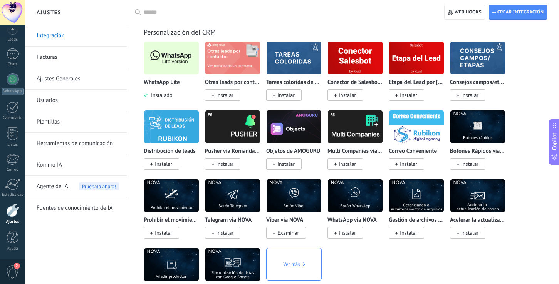
scroll to position [35, 0]
click at [11, 62] on link "Chats" at bounding box center [12, 59] width 25 height 18
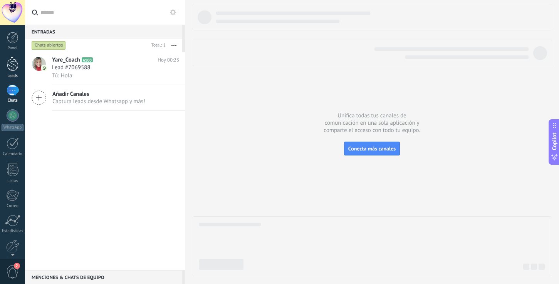
click at [12, 68] on div at bounding box center [13, 64] width 12 height 14
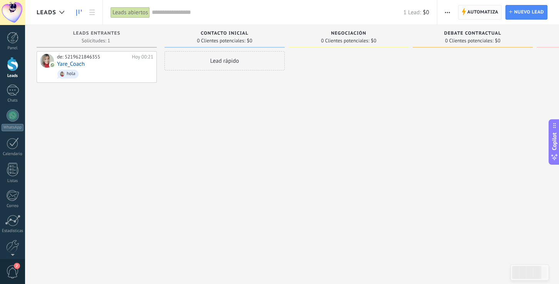
click at [480, 12] on span "Automatiza" at bounding box center [482, 12] width 31 height 14
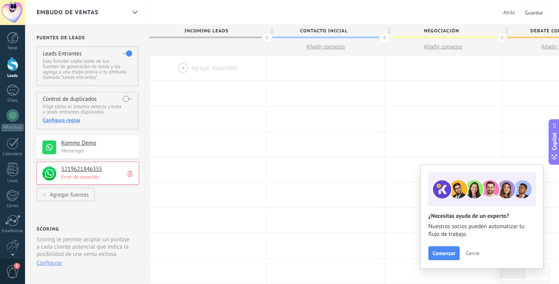
click at [195, 66] on div at bounding box center [207, 67] width 117 height 25
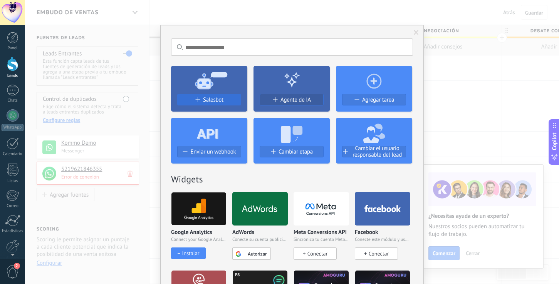
click at [213, 97] on span "Salesbot" at bounding box center [213, 100] width 20 height 7
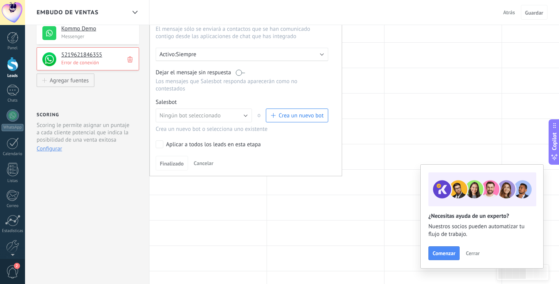
scroll to position [119, 0]
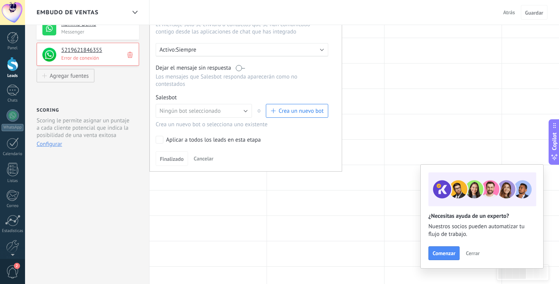
click at [285, 112] on span "Crea un nuevo bot" at bounding box center [301, 110] width 45 height 7
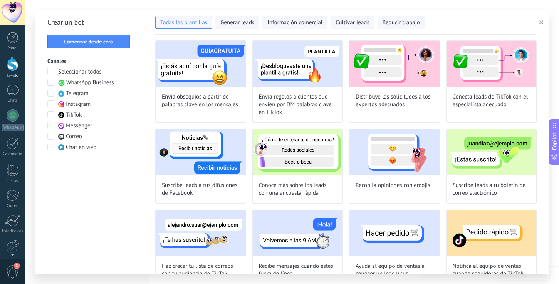
scroll to position [490, 0]
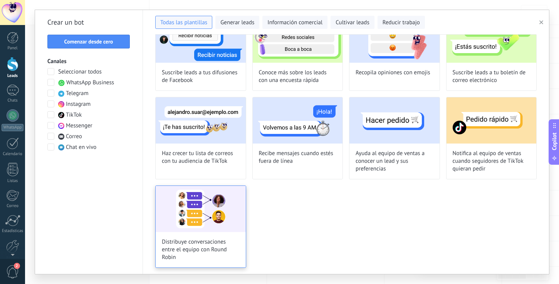
click at [209, 225] on img at bounding box center [201, 209] width 90 height 46
type input "**********"
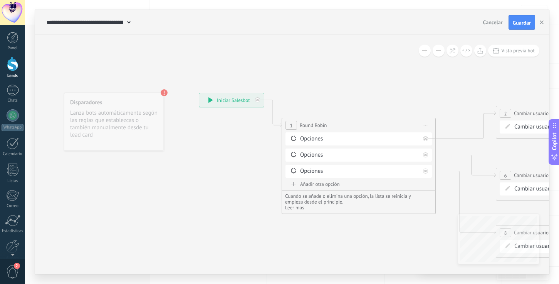
click at [0, 0] on div at bounding box center [0, 0] width 0 height 0
click at [330, 139] on div "Opciones" at bounding box center [360, 139] width 120 height 8
click at [315, 139] on div "Opciones" at bounding box center [360, 139] width 120 height 8
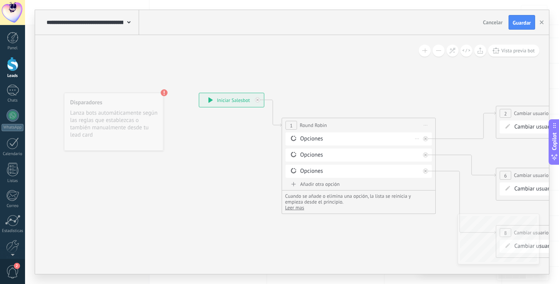
click at [315, 139] on div "Opciones" at bounding box center [360, 139] width 120 height 8
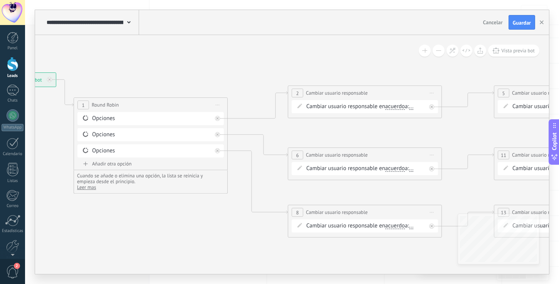
click at [414, 107] on span "..." at bounding box center [411, 107] width 5 height 6
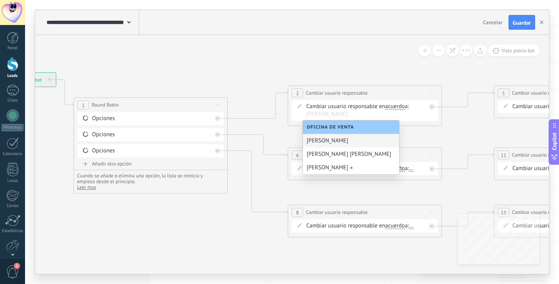
click at [342, 141] on div "[PERSON_NAME]" at bounding box center [351, 140] width 96 height 13
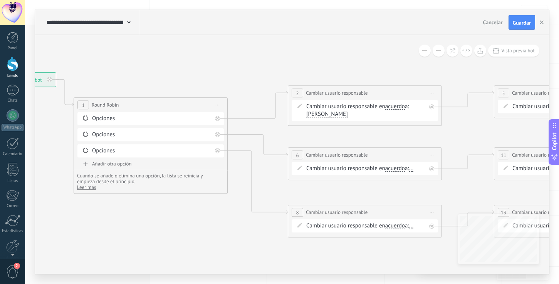
click at [414, 171] on span "..." at bounding box center [411, 169] width 5 height 6
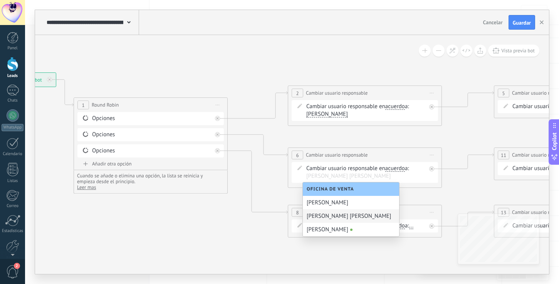
click at [357, 217] on div "[PERSON_NAME] [PERSON_NAME]" at bounding box center [351, 216] width 96 height 13
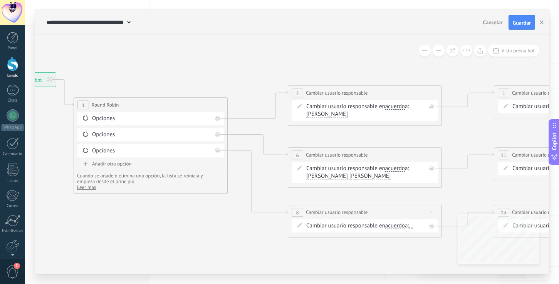
click at [414, 229] on span "..." at bounding box center [411, 226] width 5 height 6
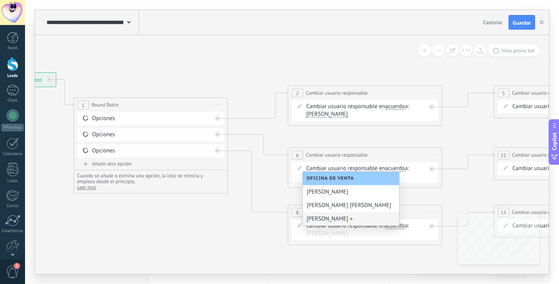
click at [271, 227] on icon at bounding box center [404, 159] width 1212 height 558
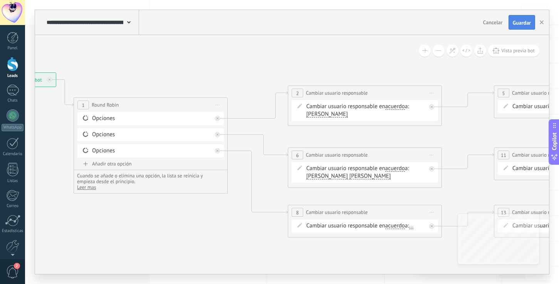
click at [521, 29] on button "Guardar" at bounding box center [522, 22] width 27 height 15
click at [8, 91] on div at bounding box center [13, 90] width 12 height 11
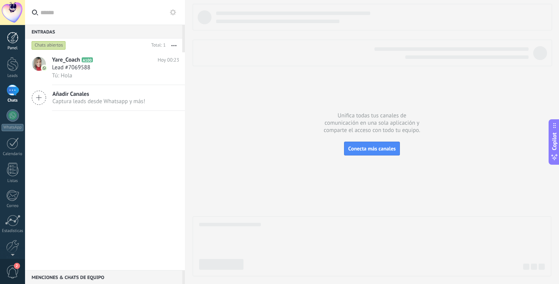
click at [12, 37] on div at bounding box center [13, 38] width 12 height 12
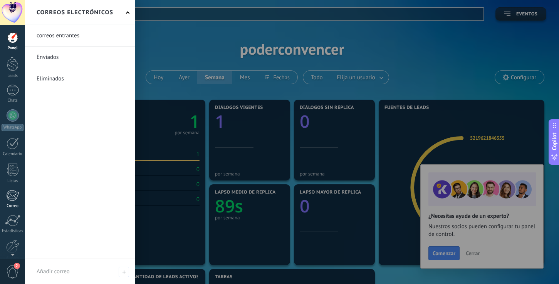
scroll to position [36, 0]
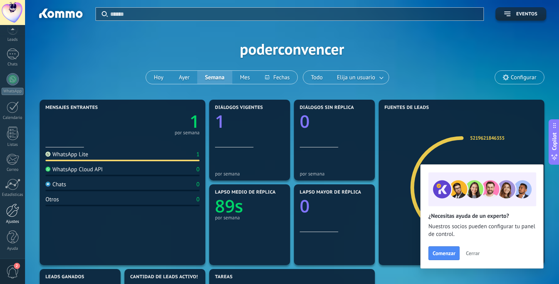
click at [12, 216] on div at bounding box center [12, 210] width 13 height 13
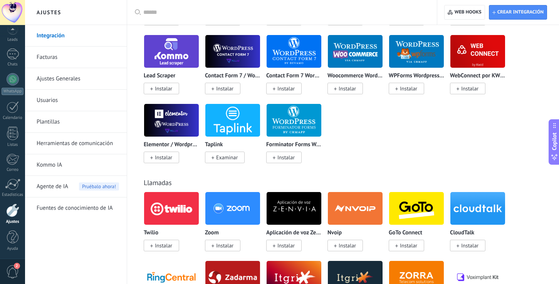
scroll to position [868, 0]
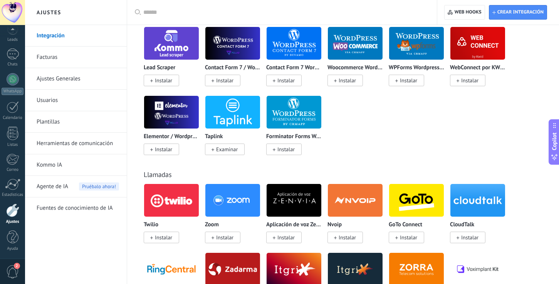
click at [64, 100] on link "Usuarios" at bounding box center [78, 101] width 82 height 22
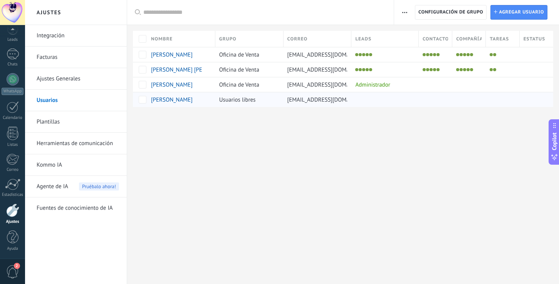
click at [330, 101] on span "[EMAIL_ADDRESS][DOMAIN_NAME]" at bounding box center [330, 99] width 87 height 7
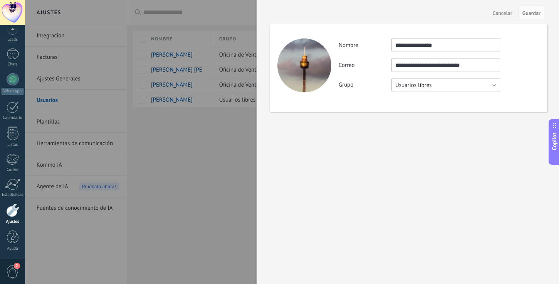
click at [433, 89] on button "Usuarios libres" at bounding box center [445, 85] width 109 height 14
click at [427, 85] on span "Oficina de Venta" at bounding box center [442, 85] width 111 height 7
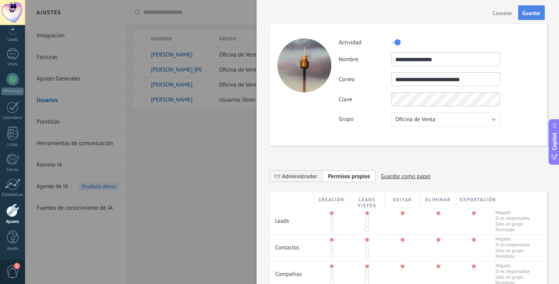
click at [524, 13] on span "Guardar" at bounding box center [531, 12] width 18 height 5
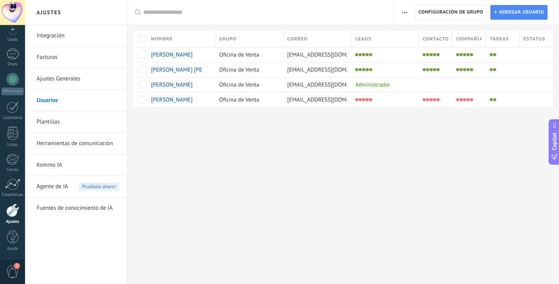
click at [13, 214] on div at bounding box center [12, 210] width 13 height 13
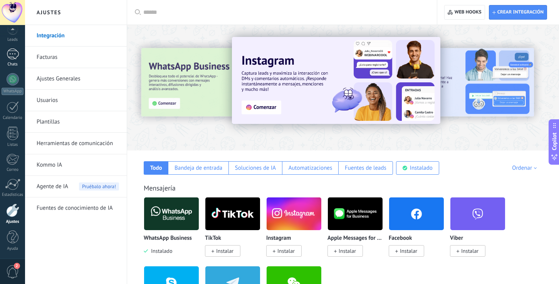
click at [13, 52] on div at bounding box center [13, 54] width 12 height 11
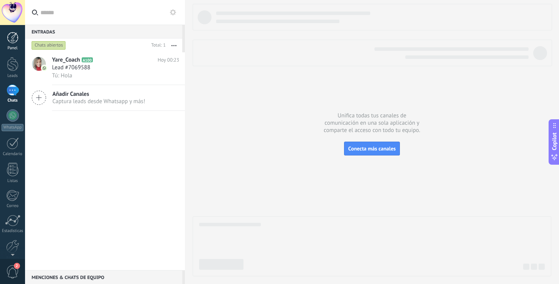
click at [13, 43] on div at bounding box center [13, 38] width 12 height 12
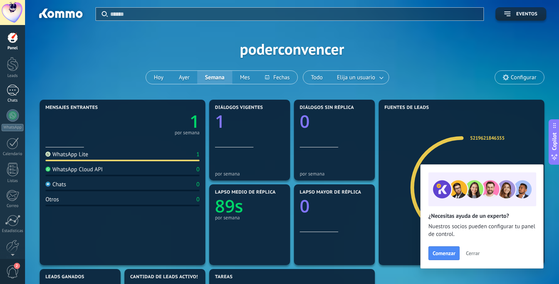
click at [14, 92] on div at bounding box center [13, 90] width 12 height 11
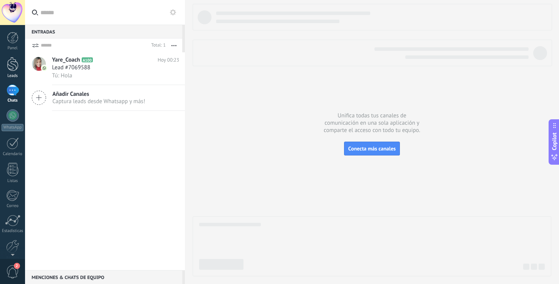
click at [13, 64] on div at bounding box center [13, 64] width 12 height 14
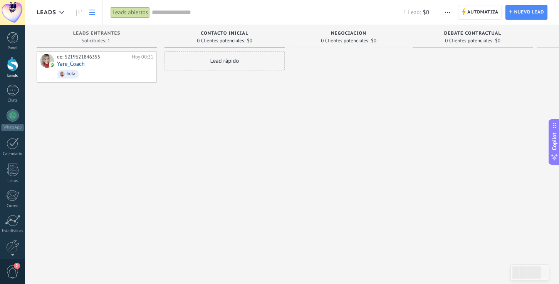
click at [89, 15] on link at bounding box center [92, 12] width 13 height 15
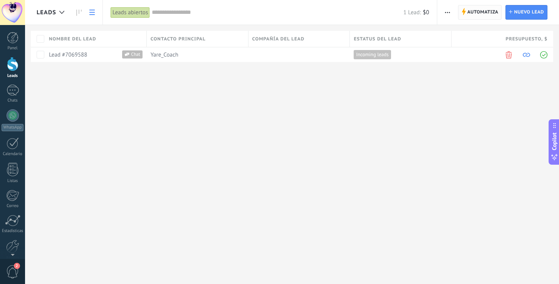
click at [493, 12] on span "Automatiza" at bounding box center [482, 12] width 31 height 14
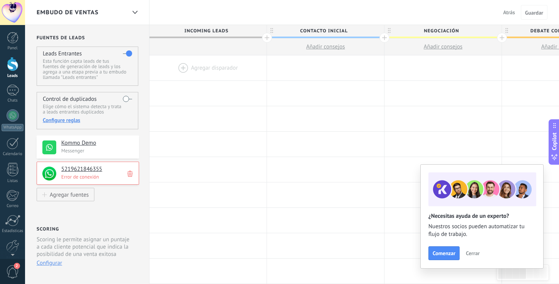
click at [111, 146] on h4 "Kommo Demo" at bounding box center [97, 143] width 72 height 8
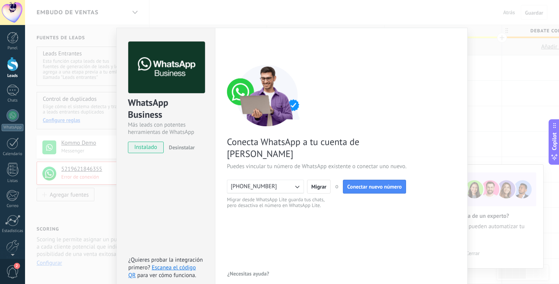
click at [135, 13] on div "WhatsApp Business Más leads con potentes herramientas de WhatsApp instalado Des…" at bounding box center [292, 142] width 534 height 284
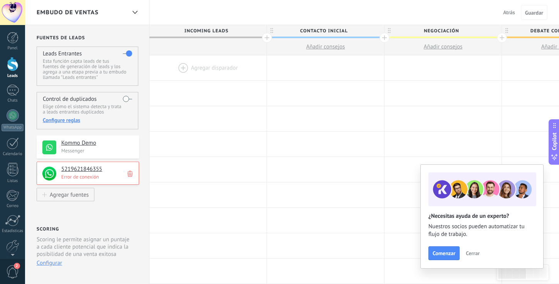
click at [194, 69] on div at bounding box center [207, 67] width 117 height 25
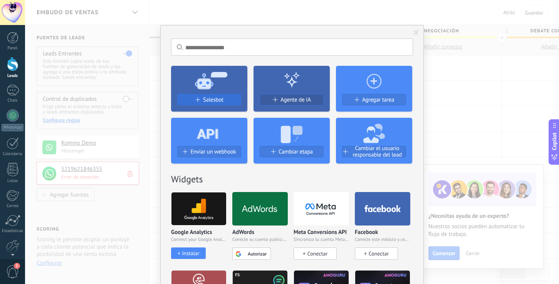
click at [212, 100] on span "Salesbot" at bounding box center [213, 100] width 20 height 7
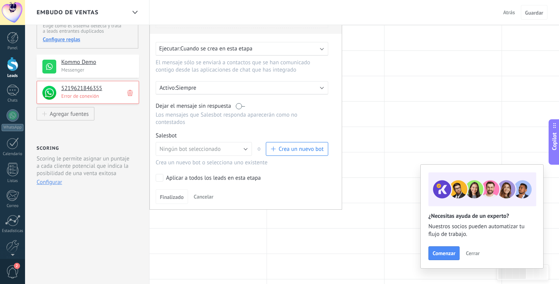
scroll to position [80, 0]
click at [249, 153] on button "Ningún bot seleccionado" at bounding box center [204, 150] width 96 height 14
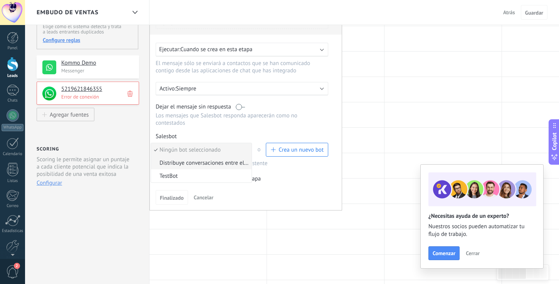
click at [230, 163] on span "Distribuye conversaciones entre el equipo con Round Robin" at bounding box center [200, 162] width 98 height 7
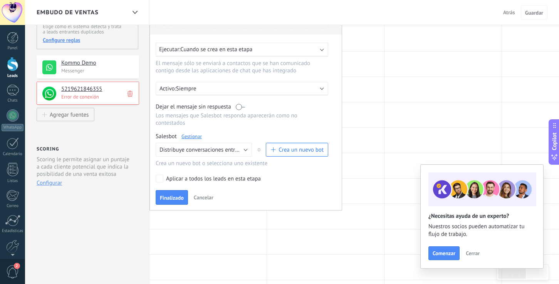
click at [288, 152] on span "Crea un nuevo bot" at bounding box center [301, 149] width 45 height 7
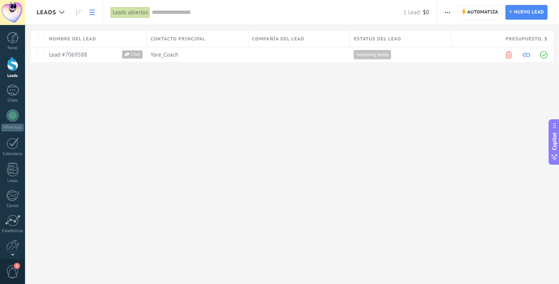
click at [95, 17] on link at bounding box center [92, 12] width 13 height 15
click at [75, 12] on link at bounding box center [78, 12] width 13 height 15
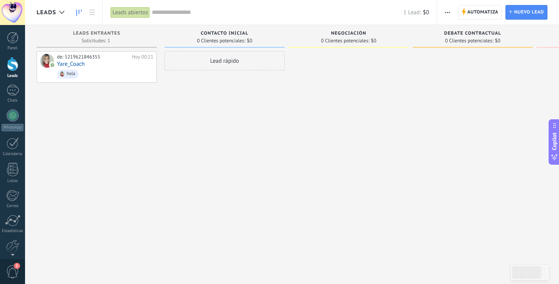
click at [77, 14] on icon at bounding box center [78, 13] width 5 height 6
click at [99, 30] on div "Leads Entrantes Solicitudes: 1 0 0 0 1 0 0 0 1" at bounding box center [97, 36] width 120 height 23
click at [89, 13] on icon at bounding box center [91, 12] width 5 height 5
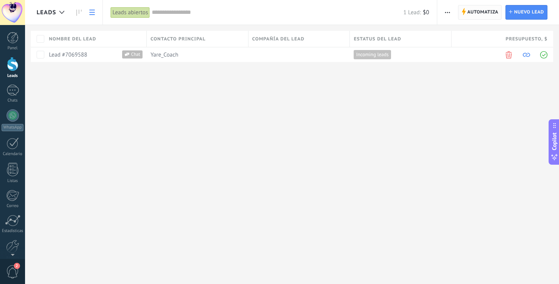
click at [468, 6] on span "Automatiza" at bounding box center [482, 12] width 31 height 14
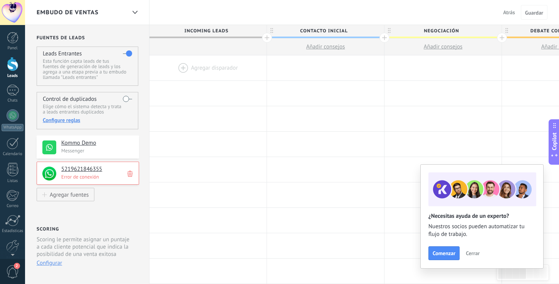
click at [200, 65] on div at bounding box center [207, 67] width 117 height 25
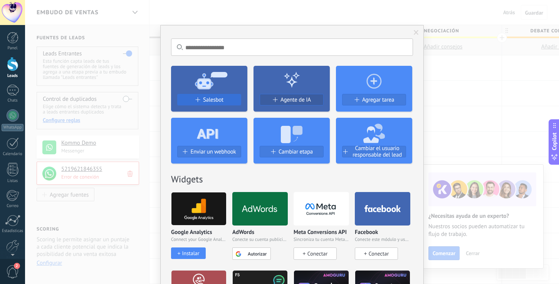
click at [208, 100] on span "Salesbot" at bounding box center [213, 100] width 20 height 7
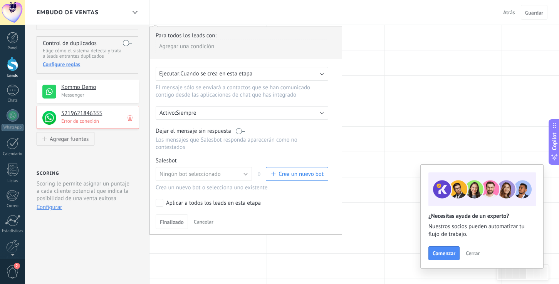
scroll to position [73, 0]
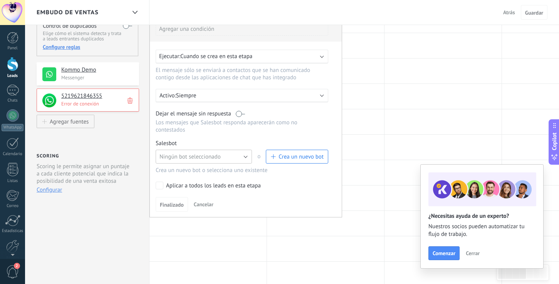
click at [244, 157] on button "Ningún bot seleccionado" at bounding box center [204, 157] width 96 height 14
click at [217, 169] on span "Distribuye conversaciones entre el equipo con Round Robin" at bounding box center [200, 169] width 98 height 7
click at [193, 144] on link "Gestionar" at bounding box center [191, 143] width 20 height 7
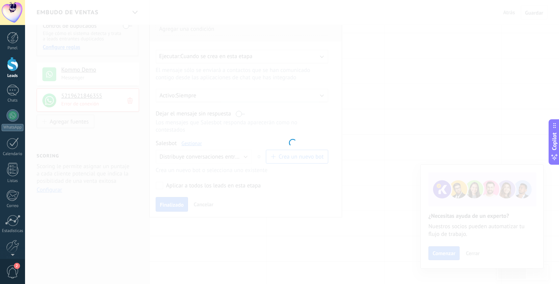
type input "**********"
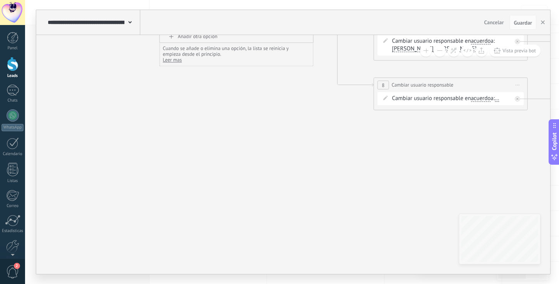
click at [499, 99] on span "..." at bounding box center [497, 99] width 5 height 6
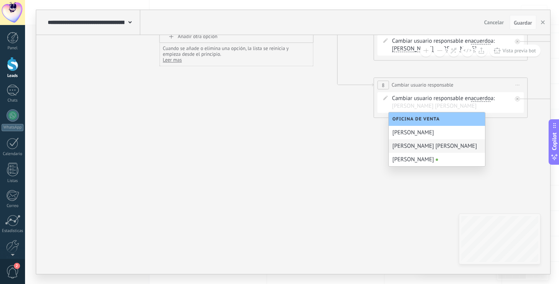
click at [341, 144] on icon at bounding box center [490, 31] width 1212 height 558
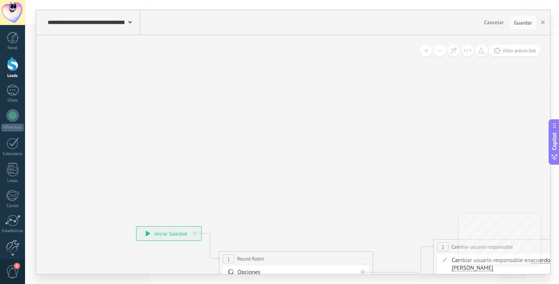
scroll to position [36, 0]
click at [12, 209] on div at bounding box center [12, 210] width 13 height 13
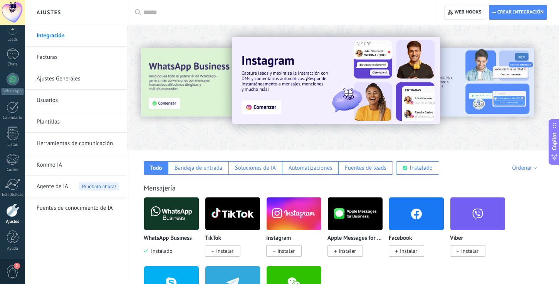
click at [86, 82] on link "Ajustes Generales" at bounding box center [78, 79] width 82 height 22
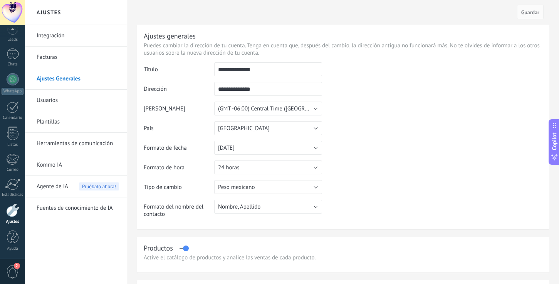
click at [63, 59] on link "Facturas" at bounding box center [78, 58] width 82 height 22
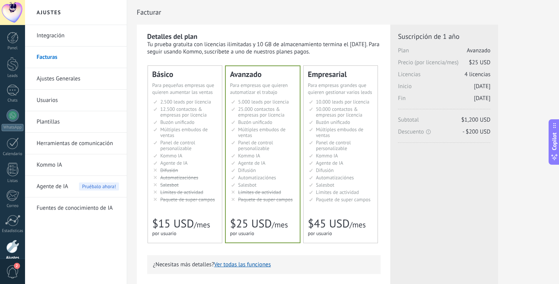
click at [68, 81] on link "Ajustes Generales" at bounding box center [78, 79] width 82 height 22
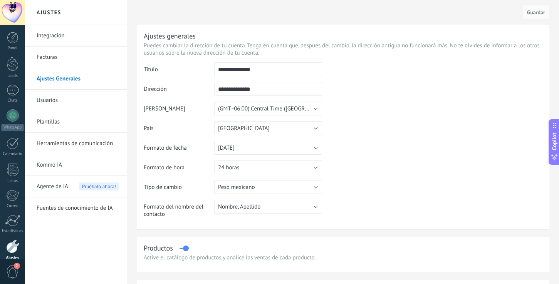
click at [58, 102] on link "Usuarios" at bounding box center [78, 101] width 82 height 22
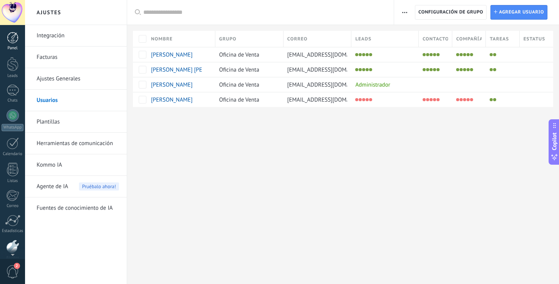
click at [11, 35] on div at bounding box center [13, 38] width 12 height 12
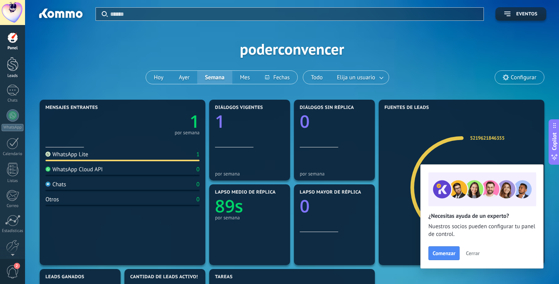
click at [12, 62] on div at bounding box center [13, 64] width 12 height 14
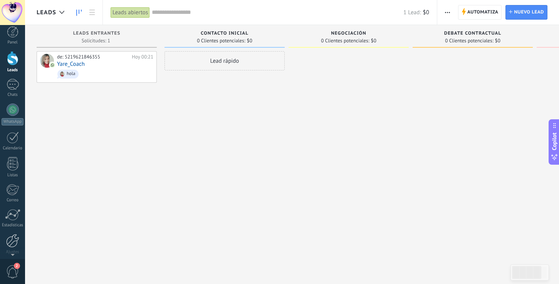
scroll to position [9, 0]
click at [15, 242] on div at bounding box center [12, 237] width 13 height 13
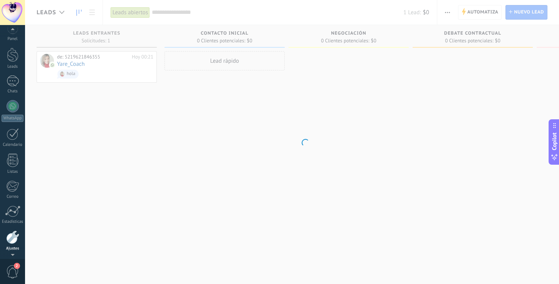
scroll to position [36, 0]
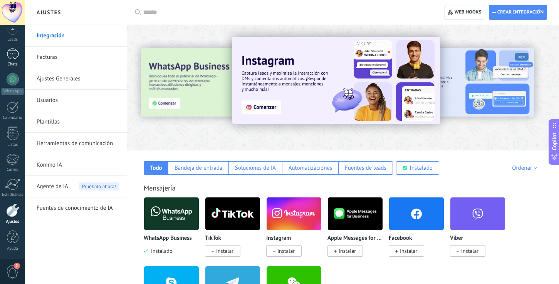
click at [13, 52] on div at bounding box center [13, 54] width 12 height 11
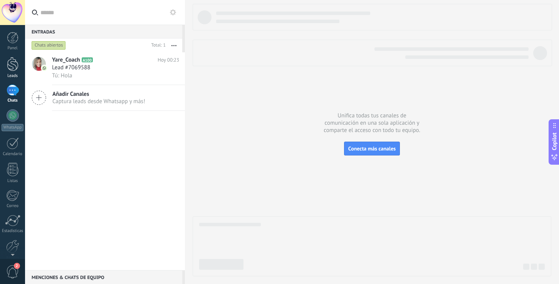
click at [12, 66] on div at bounding box center [13, 64] width 12 height 14
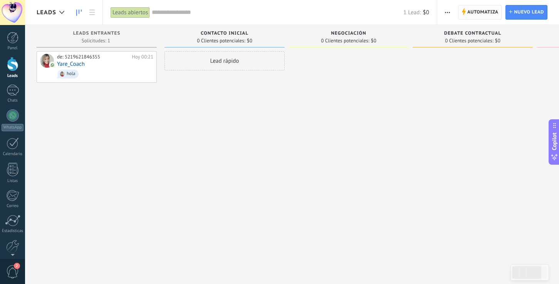
click at [474, 10] on span "Automatiza" at bounding box center [482, 12] width 31 height 14
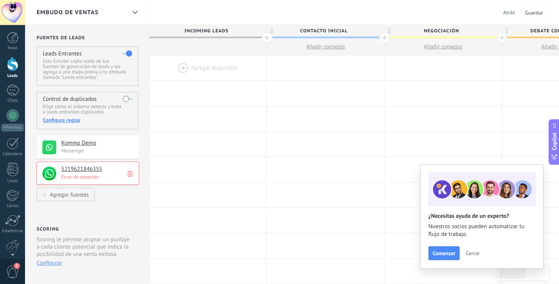
click at [219, 71] on div at bounding box center [207, 67] width 117 height 25
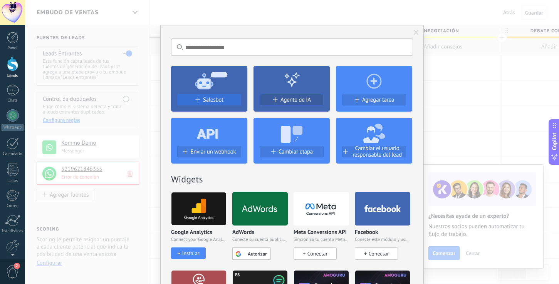
click at [215, 99] on span "Salesbot" at bounding box center [213, 100] width 20 height 7
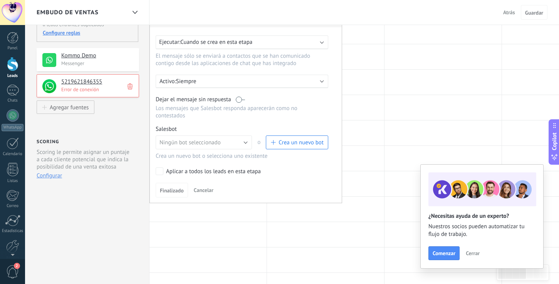
scroll to position [89, 0]
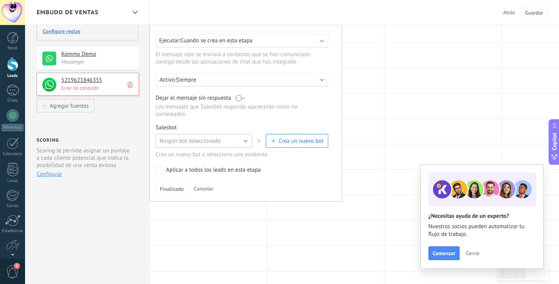
click at [233, 143] on button "Ningún bot seleccionado" at bounding box center [204, 141] width 96 height 14
click at [223, 158] on span "Distribuye conversaciones entre el equipo con Round Robin" at bounding box center [200, 154] width 98 height 7
click at [197, 130] on link "Gestionar" at bounding box center [191, 127] width 20 height 7
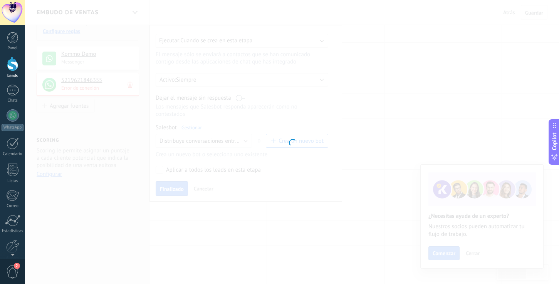
type input "**********"
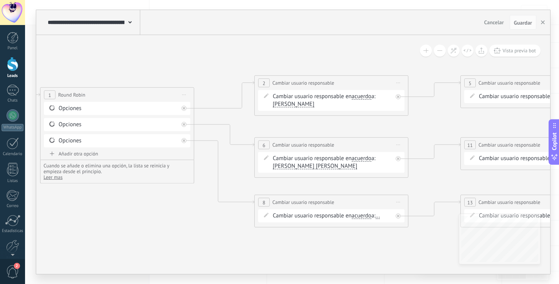
click at [380, 217] on span "..." at bounding box center [378, 216] width 5 height 6
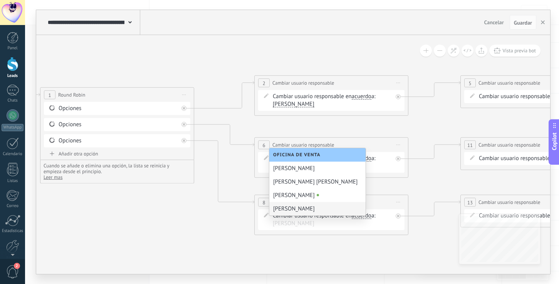
click at [337, 211] on div "[PERSON_NAME]" at bounding box center [317, 208] width 96 height 13
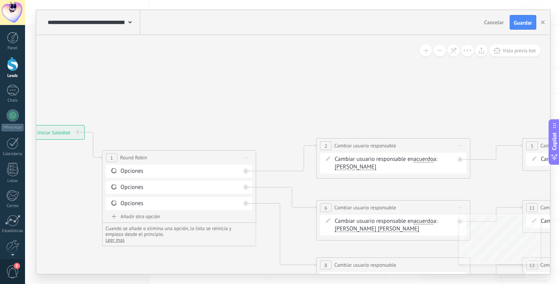
click at [136, 216] on div "Añadir otra opción" at bounding box center [179, 216] width 146 height 7
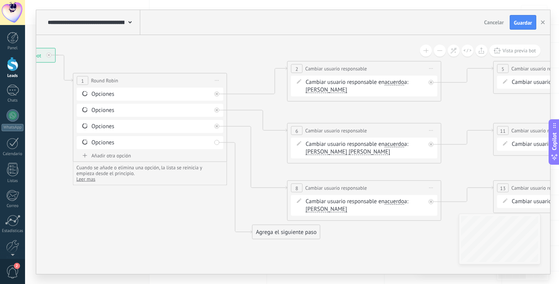
click at [271, 232] on div "Agrega el siguiente paso" at bounding box center [285, 232] width 67 height 13
click at [280, 232] on div "Agrega el siguiente paso" at bounding box center [299, 232] width 94 height 13
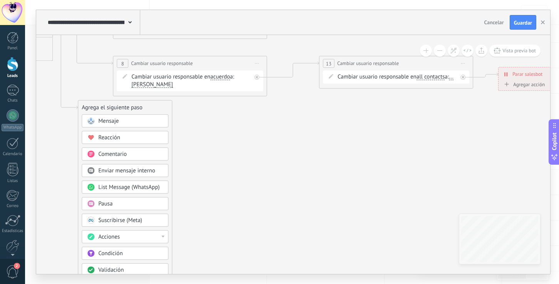
click at [163, 237] on div at bounding box center [162, 237] width 3 height 2
click at [143, 251] on div "Cambiar usuario responsable" at bounding box center [125, 247] width 86 height 13
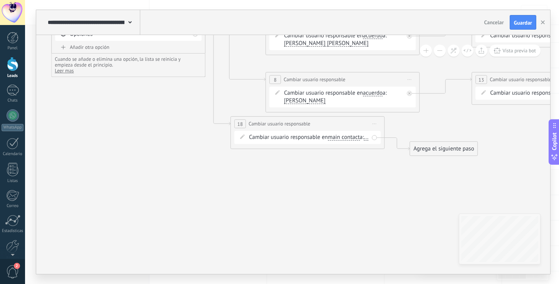
click at [311, 102] on span "[PERSON_NAME]" at bounding box center [305, 101] width 42 height 6
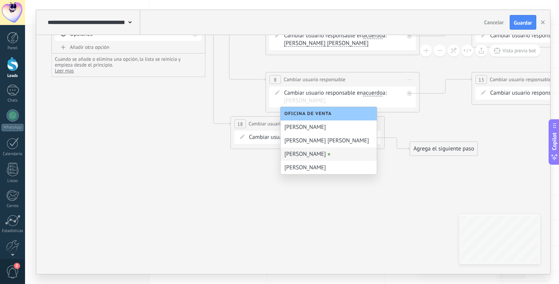
click at [329, 152] on div "[PERSON_NAME]" at bounding box center [328, 154] width 96 height 13
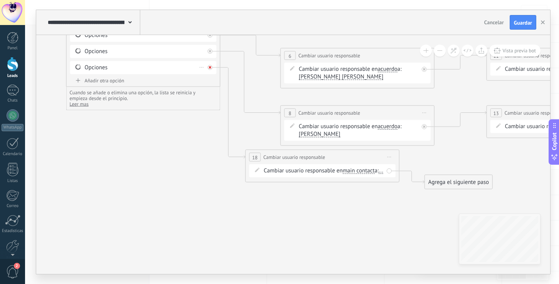
click at [210, 68] on icon at bounding box center [210, 67] width 3 height 3
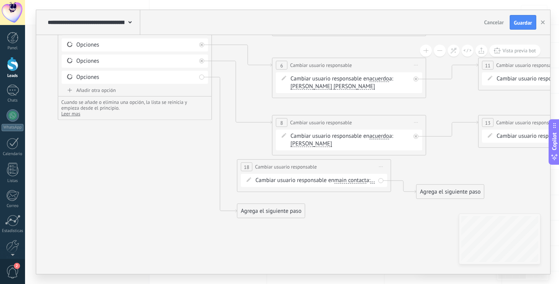
click at [370, 184] on span "..." at bounding box center [372, 181] width 5 height 6
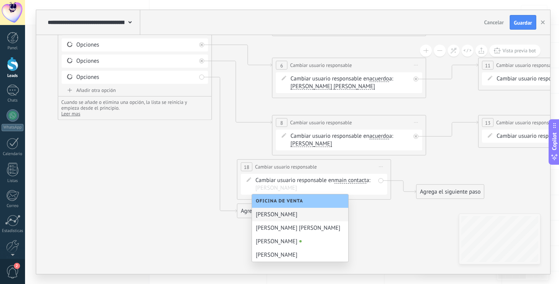
click at [313, 143] on span "[PERSON_NAME]" at bounding box center [311, 144] width 42 height 6
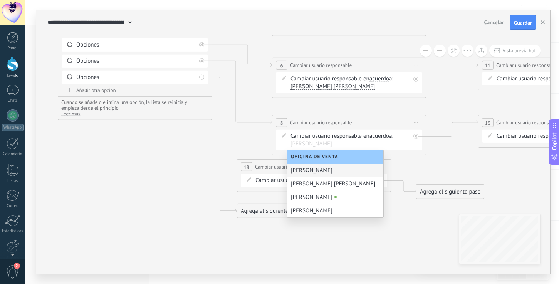
click at [324, 171] on div "[PERSON_NAME]" at bounding box center [335, 170] width 96 height 13
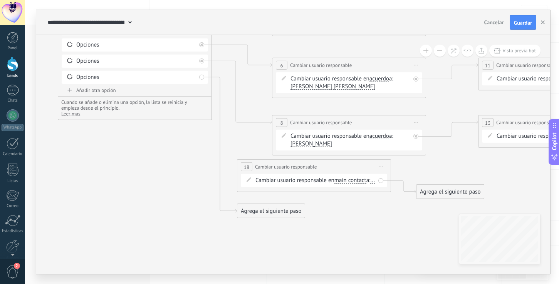
click at [370, 184] on span "..." at bounding box center [372, 181] width 5 height 6
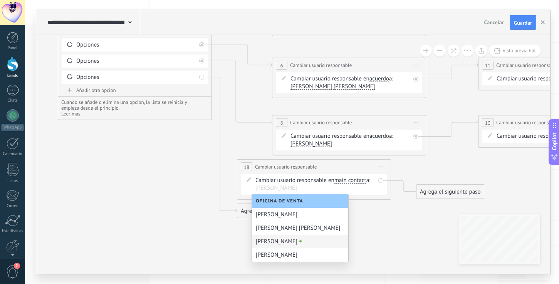
click at [288, 239] on div "[PERSON_NAME]" at bounding box center [300, 241] width 96 height 13
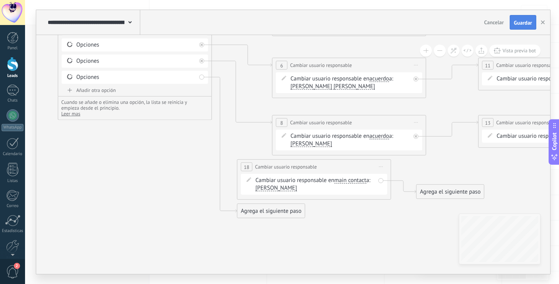
click at [522, 20] on span "Guardar" at bounding box center [523, 22] width 18 height 5
click at [520, 21] on span "Guardar" at bounding box center [523, 22] width 18 height 5
click at [525, 21] on span "Guardar" at bounding box center [523, 22] width 18 height 5
click at [543, 24] on icon "button" at bounding box center [543, 22] width 4 height 4
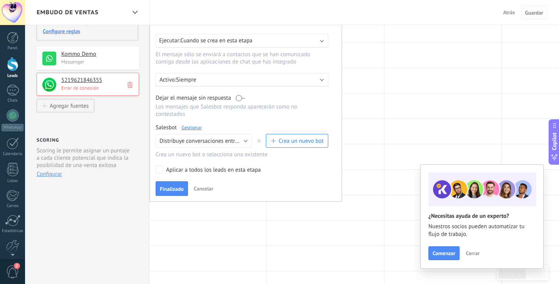
click at [532, 15] on span "Guardar" at bounding box center [534, 12] width 18 height 5
click at [172, 192] on span "Finalizado" at bounding box center [172, 188] width 24 height 5
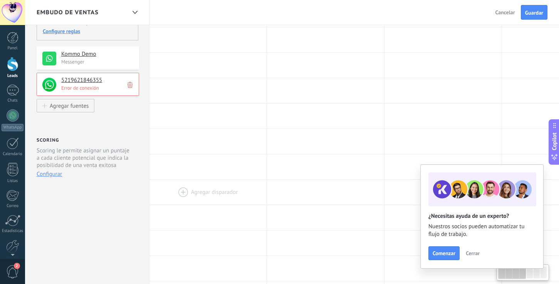
scroll to position [0, 0]
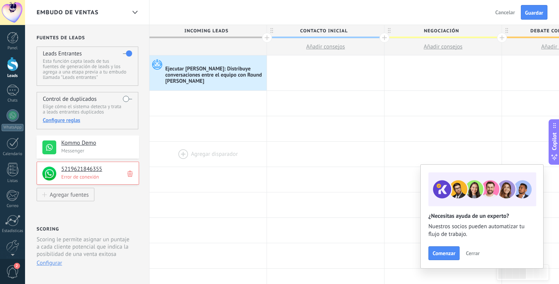
click at [214, 145] on div at bounding box center [207, 154] width 117 height 25
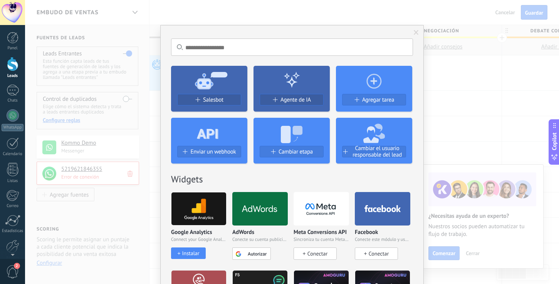
click at [415, 34] on span at bounding box center [416, 32] width 5 height 5
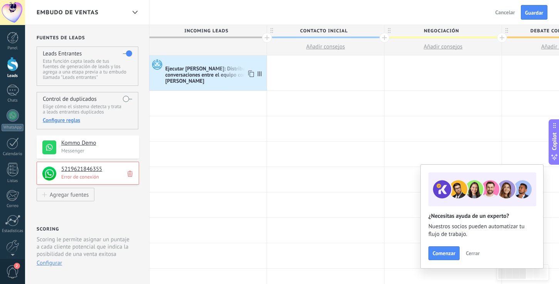
click at [203, 76] on div "Ejecutar [PERSON_NAME]: Distribuye conversaciones entre el equipo con Round [PE…" at bounding box center [214, 75] width 99 height 19
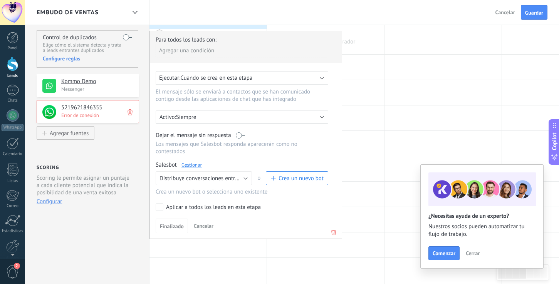
scroll to position [73, 0]
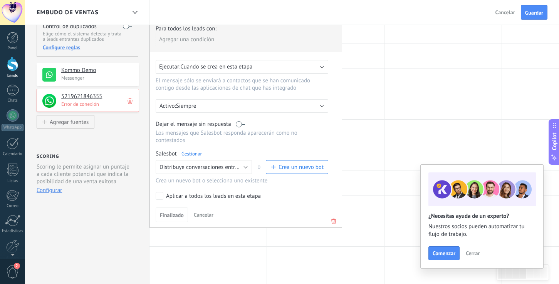
click at [194, 156] on link "Gestionar" at bounding box center [191, 154] width 20 height 7
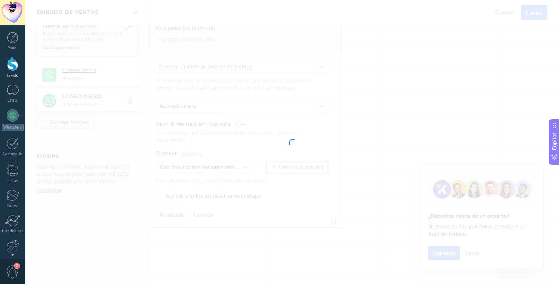
type input "**********"
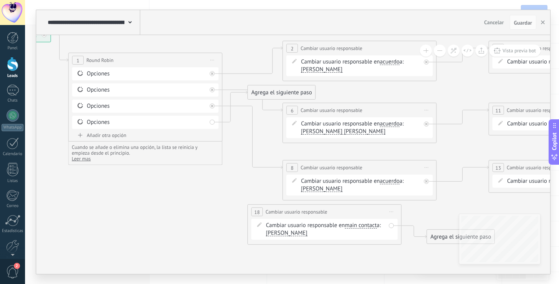
click at [391, 212] on icon at bounding box center [391, 212] width 4 height 1
click at [411, 261] on div "Borrar" at bounding box center [426, 262] width 76 height 13
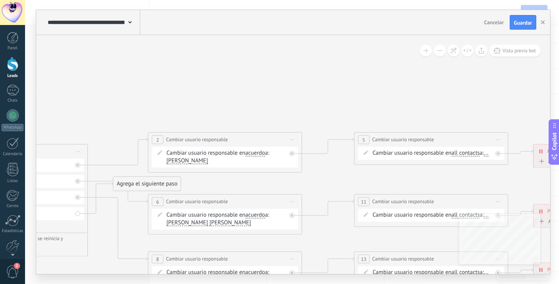
click at [498, 139] on icon at bounding box center [498, 139] width 4 height 1
click at [511, 187] on div "Borrar" at bounding box center [533, 189] width 76 height 13
click at [499, 202] on icon at bounding box center [498, 201] width 4 height 1
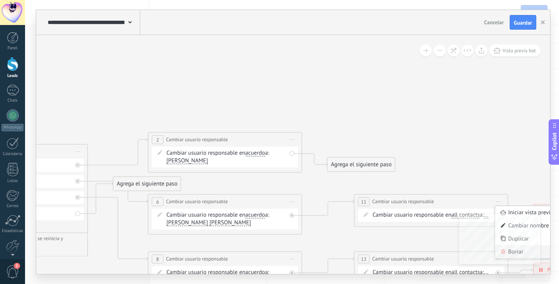
click at [542, 252] on div "Borrar" at bounding box center [533, 251] width 76 height 13
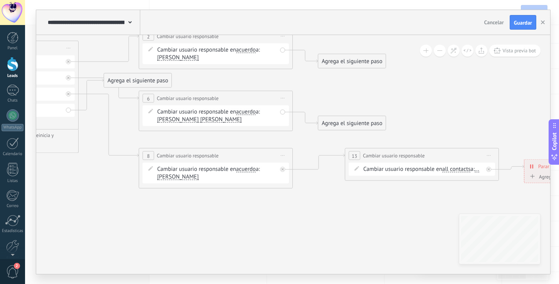
click at [487, 155] on icon at bounding box center [489, 155] width 4 height 1
click at [499, 205] on div "Borrar" at bounding box center [524, 206] width 76 height 13
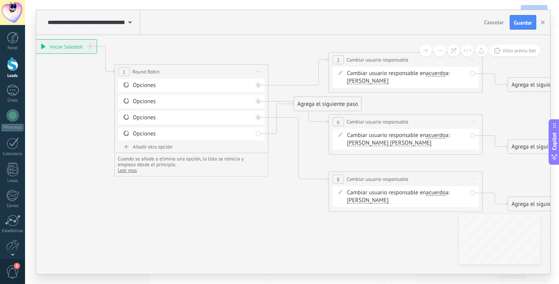
click at [366, 203] on span "[PERSON_NAME]" at bounding box center [368, 201] width 42 height 6
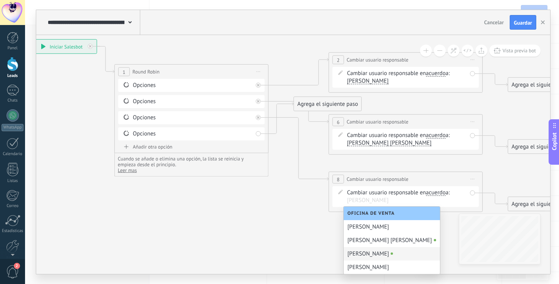
click at [378, 253] on div "[PERSON_NAME]" at bounding box center [392, 253] width 96 height 13
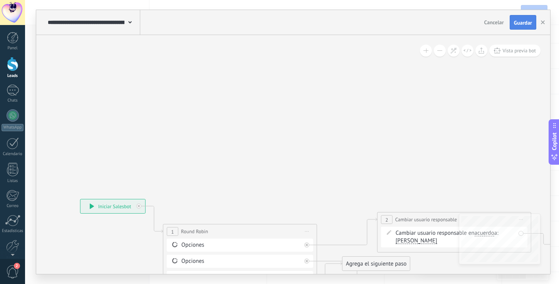
click at [518, 22] on span "Guardar" at bounding box center [523, 22] width 18 height 5
click at [544, 20] on button "button" at bounding box center [543, 22] width 12 height 15
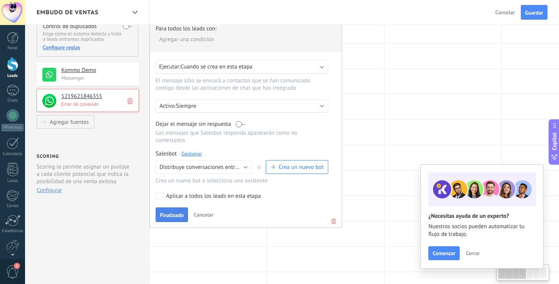
click at [168, 218] on span "Finalizado" at bounding box center [172, 215] width 24 height 5
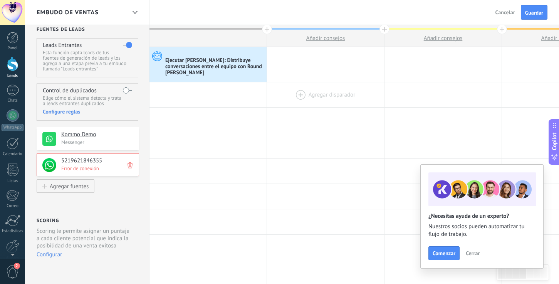
scroll to position [0, 0]
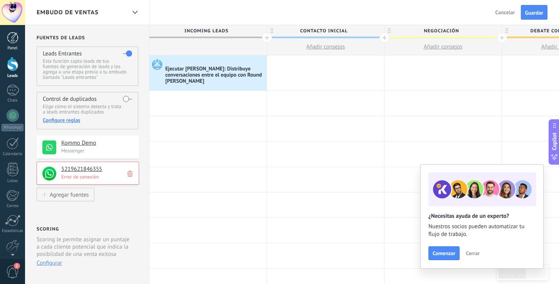
click at [14, 36] on div at bounding box center [13, 38] width 12 height 12
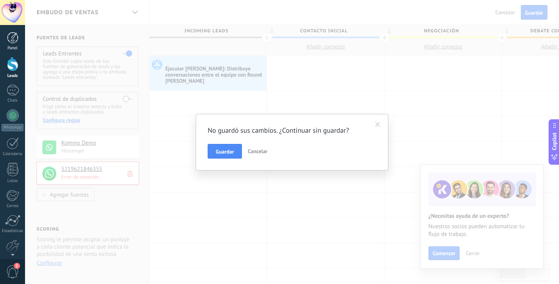
click at [6, 36] on link "Panel" at bounding box center [12, 41] width 25 height 19
click at [231, 153] on span "Guardar" at bounding box center [225, 151] width 18 height 5
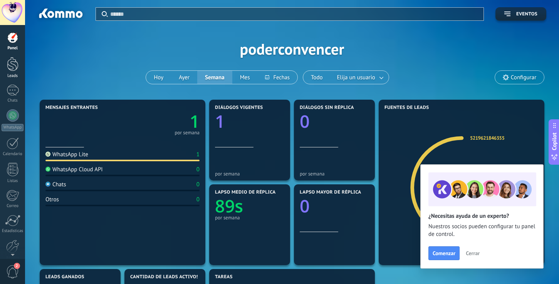
click at [12, 70] on div at bounding box center [13, 64] width 12 height 14
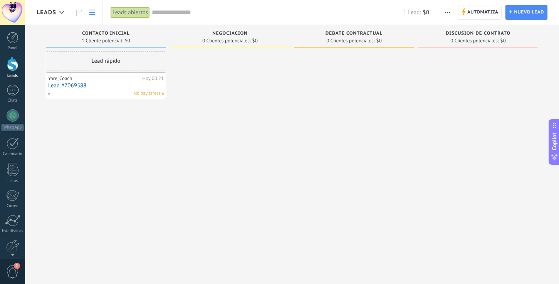
click at [90, 12] on icon at bounding box center [91, 12] width 5 height 5
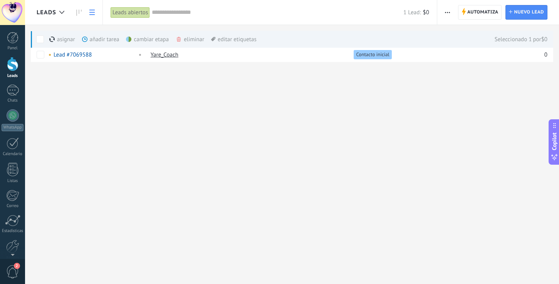
click at [193, 41] on div "eliminar màs" at bounding box center [203, 39] width 55 height 17
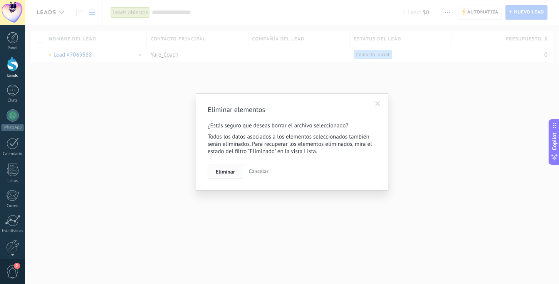
click at [223, 175] on span "Eliminar" at bounding box center [225, 171] width 19 height 5
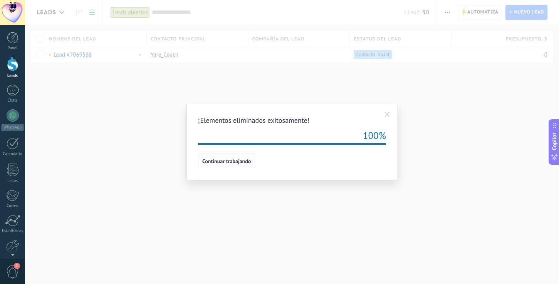
click at [224, 165] on button "Continuar trabajando" at bounding box center [226, 161] width 57 height 15
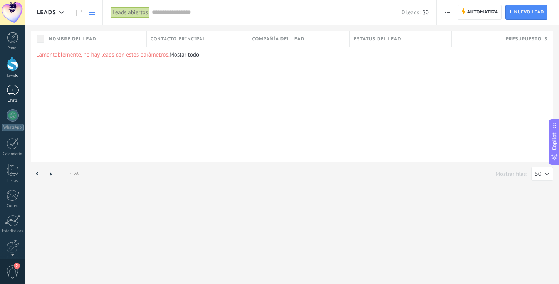
click at [17, 88] on div at bounding box center [13, 90] width 12 height 11
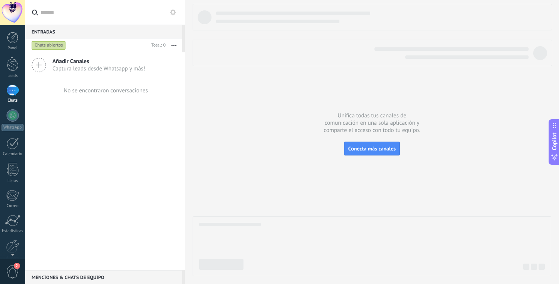
click at [17, 88] on div at bounding box center [13, 90] width 12 height 11
click at [12, 67] on div at bounding box center [13, 64] width 12 height 14
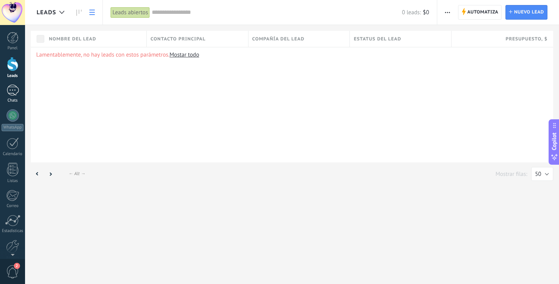
click at [13, 89] on div at bounding box center [13, 90] width 12 height 11
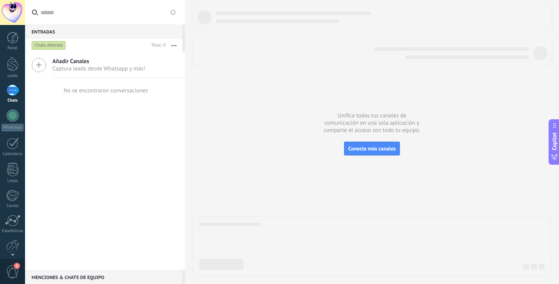
click at [13, 89] on div at bounding box center [13, 90] width 12 height 11
click at [13, 92] on div at bounding box center [13, 90] width 12 height 11
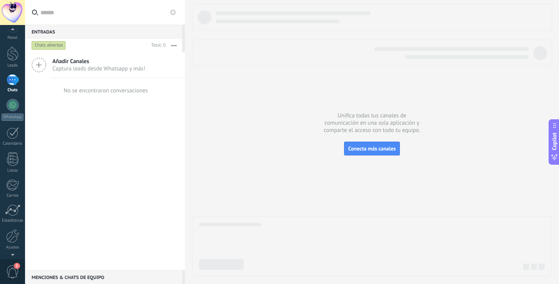
click at [12, 270] on span "2" at bounding box center [12, 271] width 13 height 13
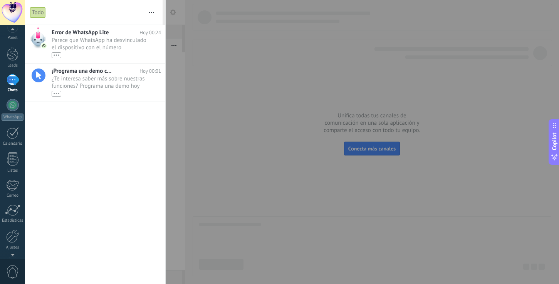
scroll to position [36, 0]
click at [16, 215] on div at bounding box center [12, 210] width 13 height 13
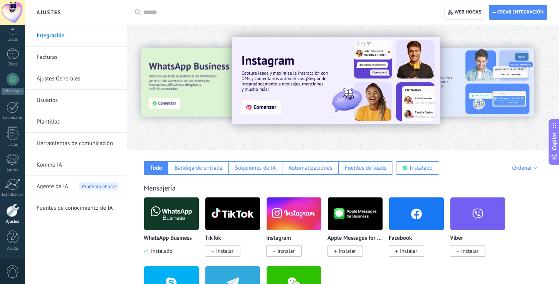
click at [54, 101] on link "Usuarios" at bounding box center [78, 101] width 82 height 22
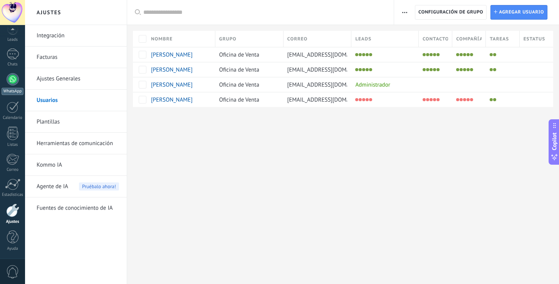
click at [12, 82] on div at bounding box center [13, 79] width 12 height 12
